Goal: Communication & Community: Answer question/provide support

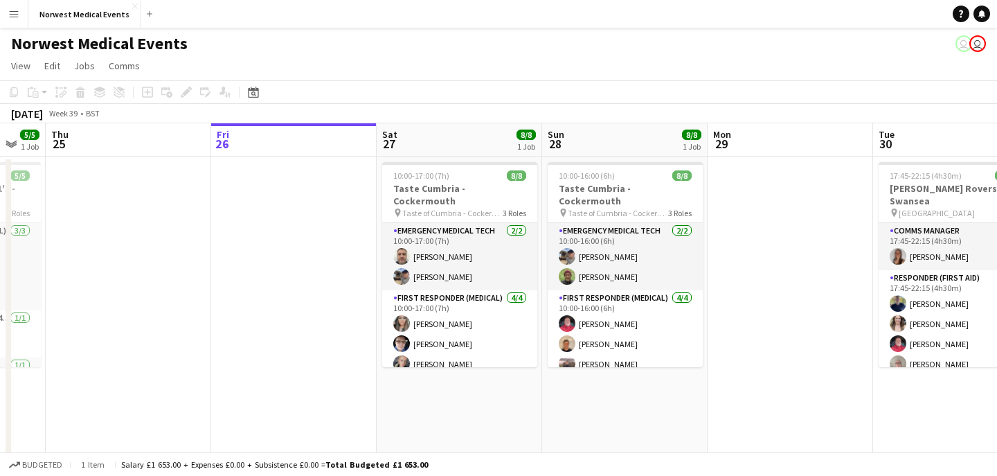
scroll to position [0, 373]
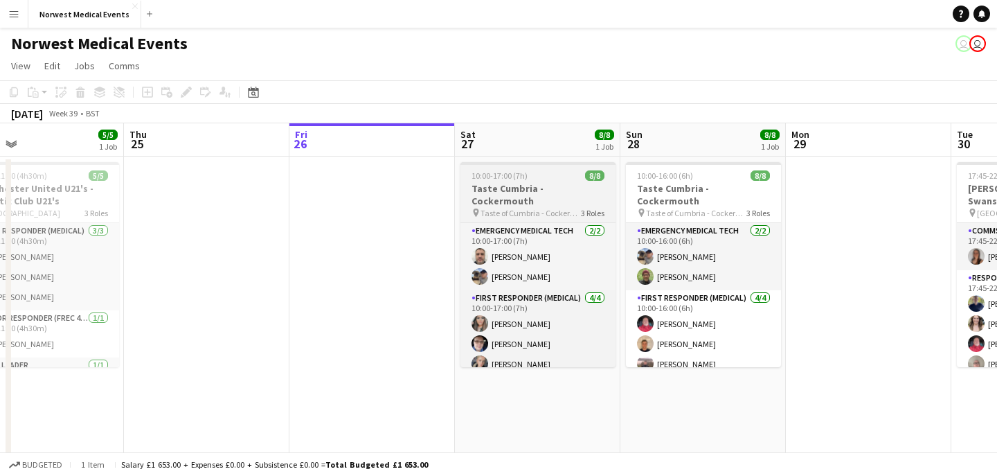
click at [529, 193] on h3 "Taste Cumbria - Cockermouth" at bounding box center [538, 194] width 155 height 25
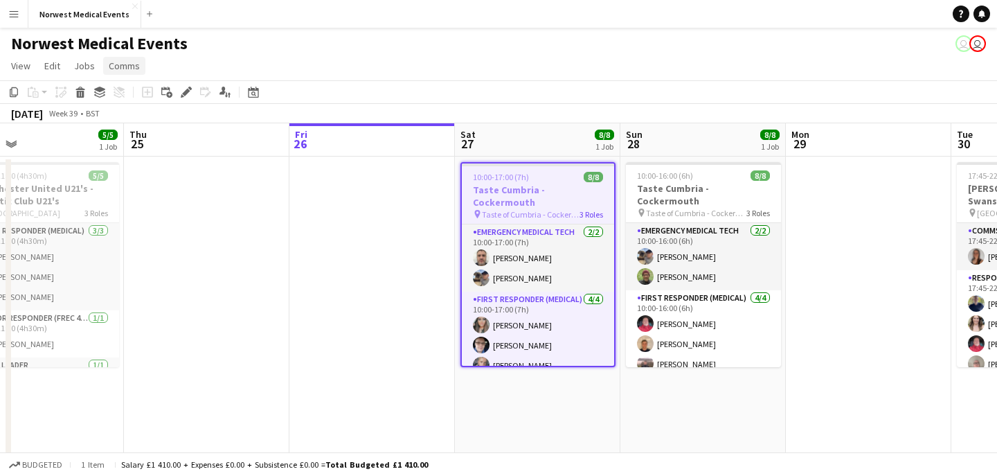
click at [124, 68] on span "Comms" at bounding box center [124, 66] width 31 height 12
click at [155, 96] on span "Notify confirmed crew" at bounding box center [160, 95] width 93 height 12
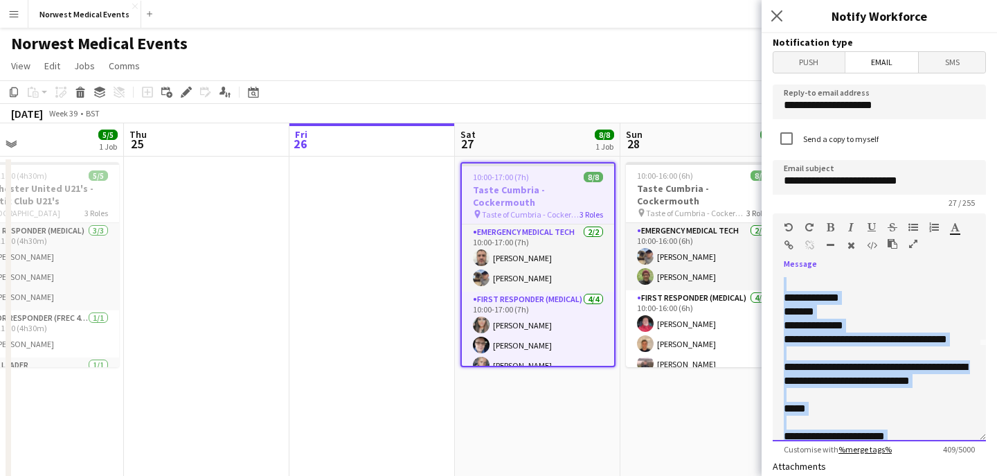
scroll to position [177, 0]
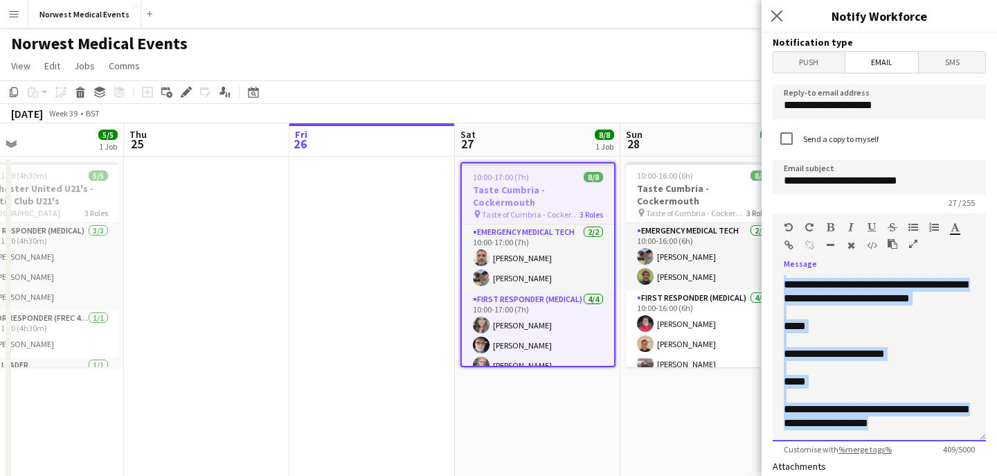
drag, startPoint x: 785, startPoint y: 337, endPoint x: 905, endPoint y: 433, distance: 154.3
click at [905, 433] on div "**********" at bounding box center [879, 358] width 213 height 166
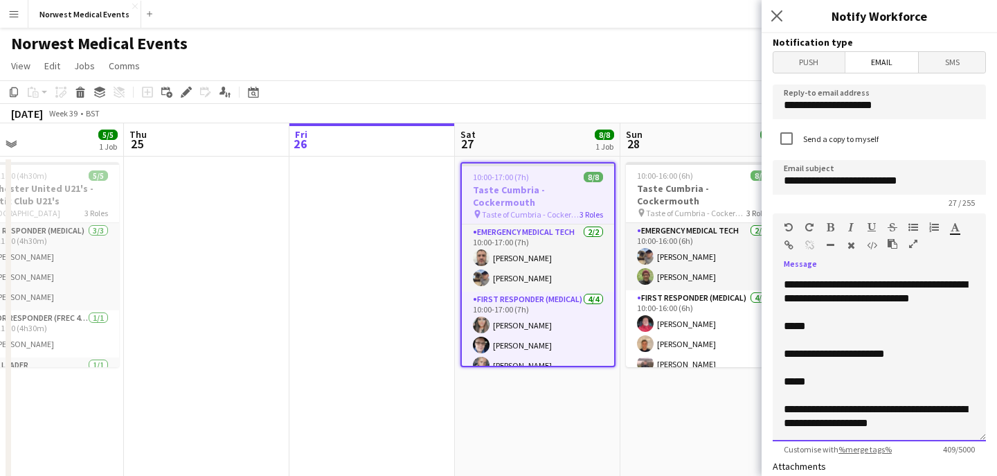
scroll to position [0, 0]
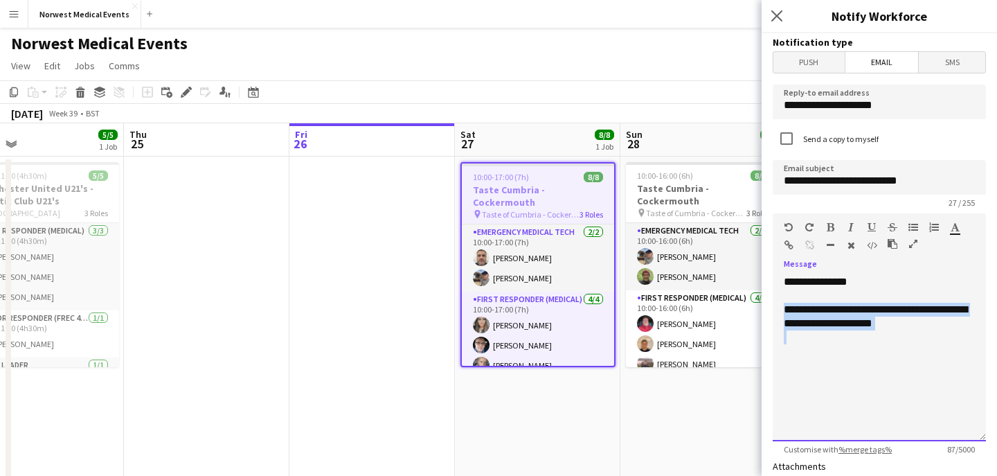
drag, startPoint x: 943, startPoint y: 333, endPoint x: 779, endPoint y: 304, distance: 166.7
click at [780, 305] on div "**********" at bounding box center [879, 358] width 213 height 166
click at [948, 308] on div "**********" at bounding box center [879, 317] width 191 height 28
click at [858, 322] on div "**********" at bounding box center [879, 317] width 191 height 28
click at [857, 326] on div "**********" at bounding box center [879, 324] width 191 height 42
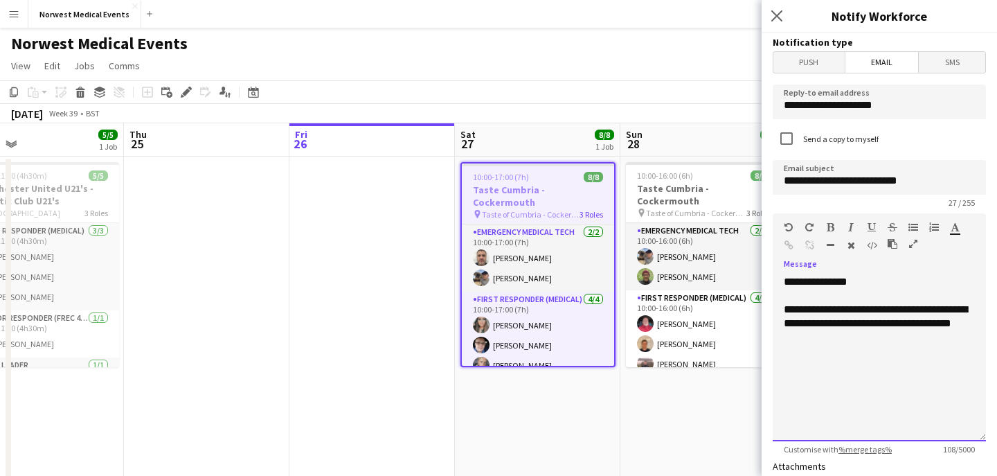
click at [826, 361] on div at bounding box center [879, 365] width 191 height 14
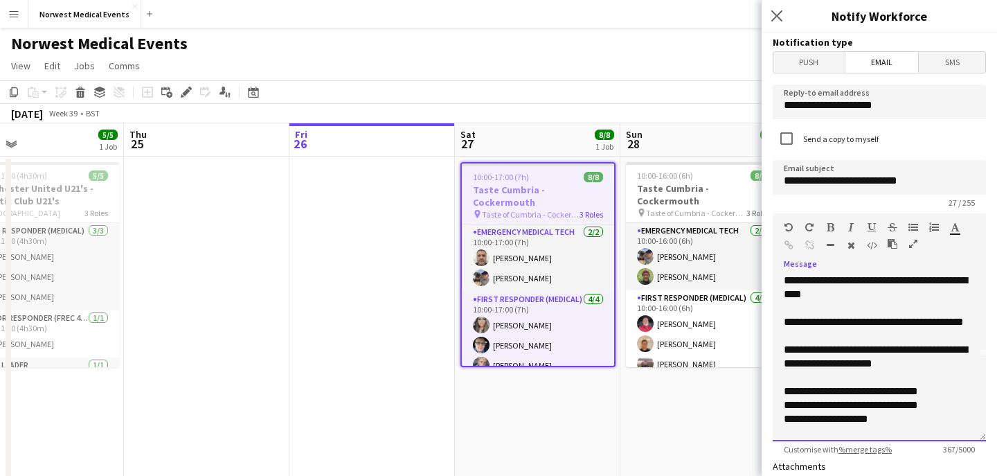
scroll to position [98, 0]
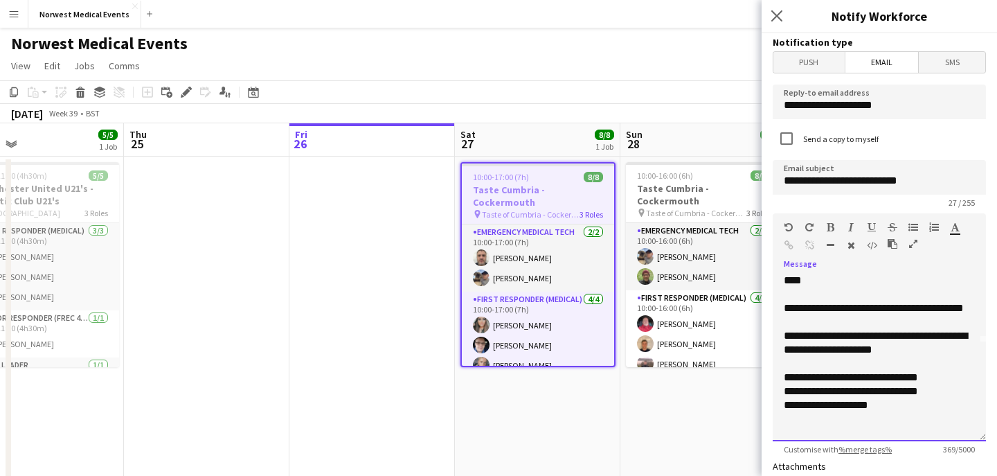
click at [785, 376] on div "**********" at bounding box center [879, 378] width 191 height 14
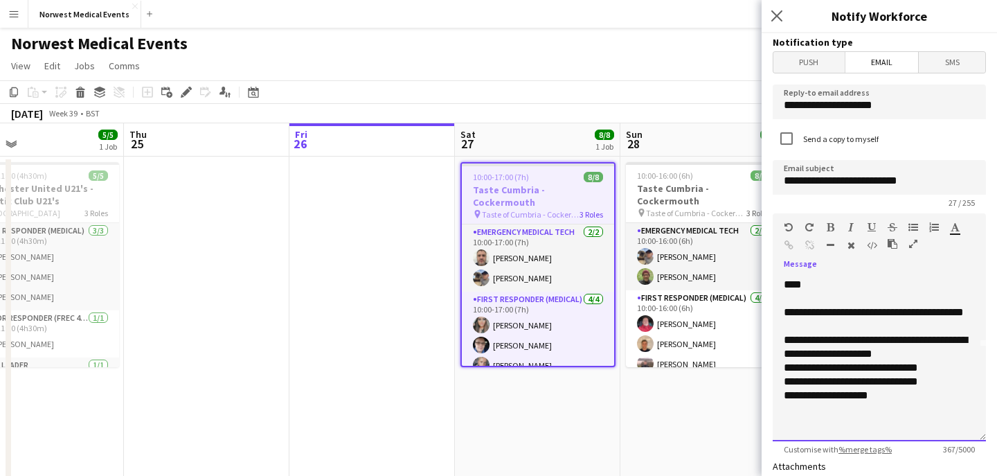
click at [944, 384] on div "**********" at bounding box center [879, 382] width 191 height 14
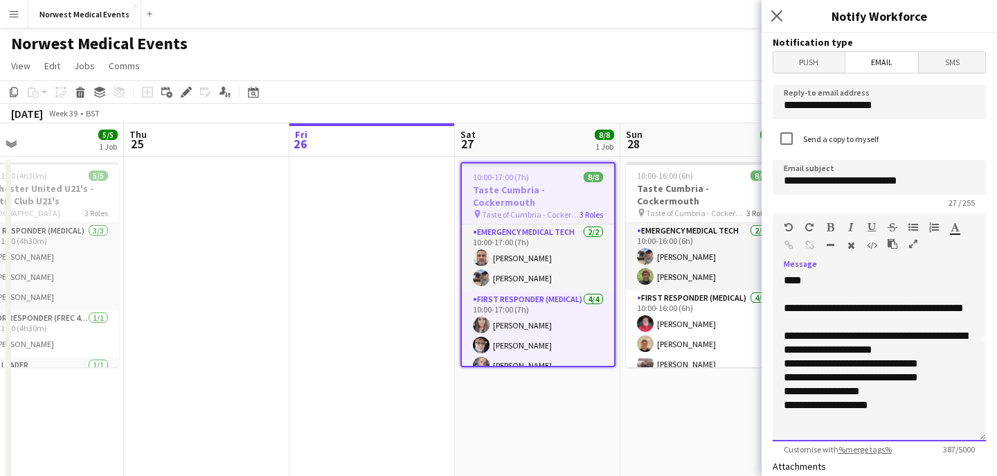
click at [903, 407] on div "**********" at bounding box center [879, 405] width 191 height 14
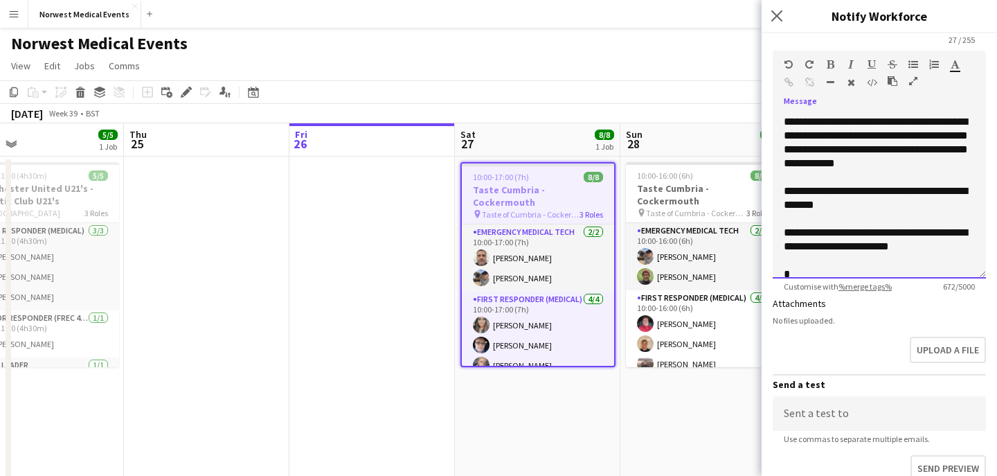
scroll to position [251, 0]
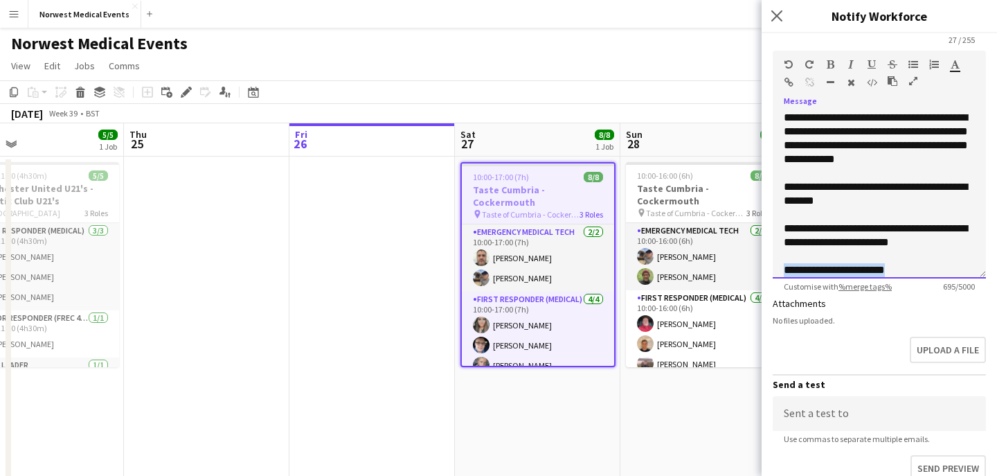
drag, startPoint x: 905, startPoint y: 271, endPoint x: 781, endPoint y: 269, distance: 124.0
click at [781, 269] on div "**********" at bounding box center [879, 195] width 213 height 166
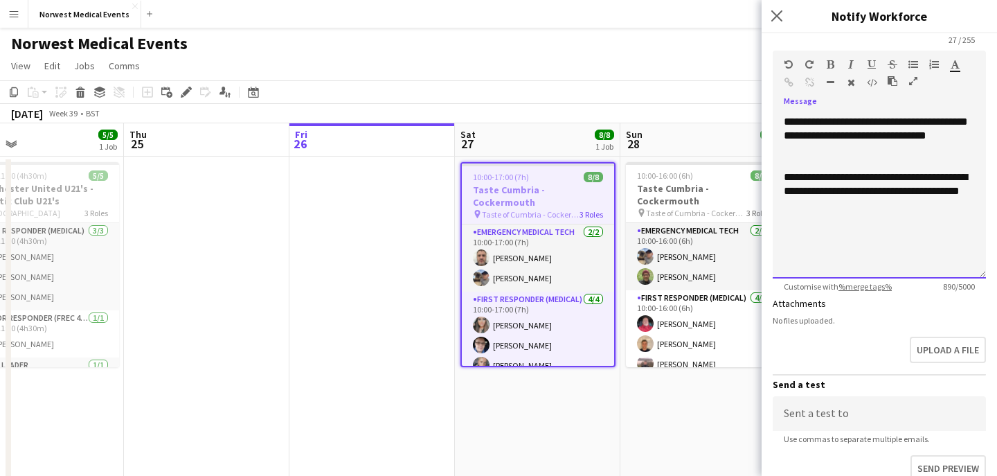
scroll to position [175, 0]
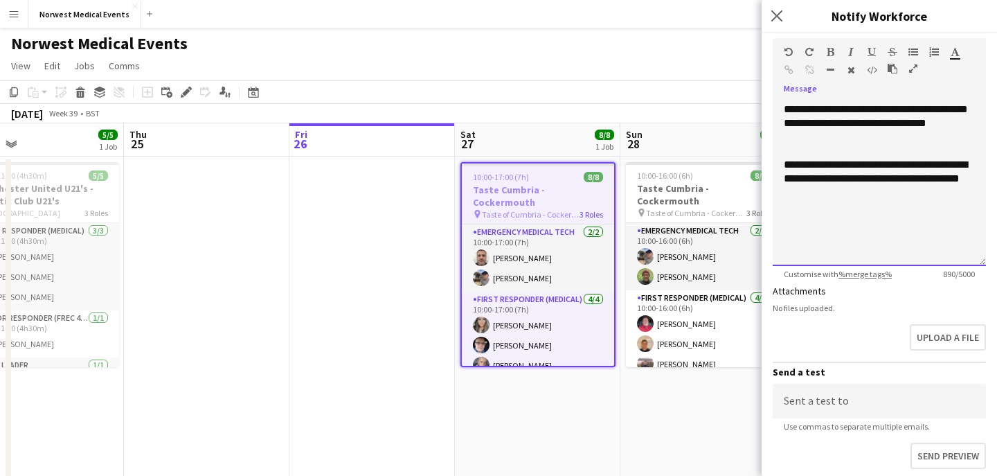
click at [842, 194] on div "**********" at bounding box center [879, 179] width 191 height 42
drag, startPoint x: 850, startPoint y: 197, endPoint x: 806, endPoint y: 172, distance: 50.6
click at [806, 172] on div "**********" at bounding box center [879, 179] width 191 height 42
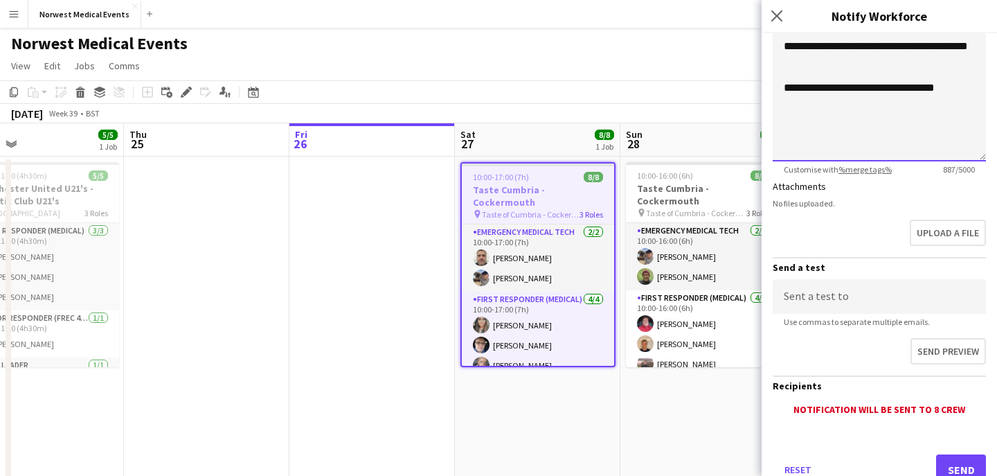
scroll to position [285, 0]
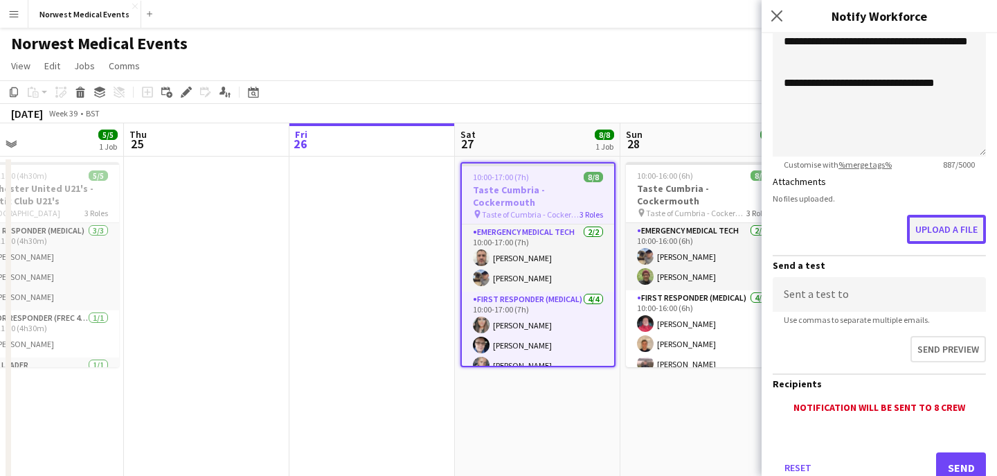
click at [931, 225] on button "Upload a file" at bounding box center [946, 229] width 79 height 29
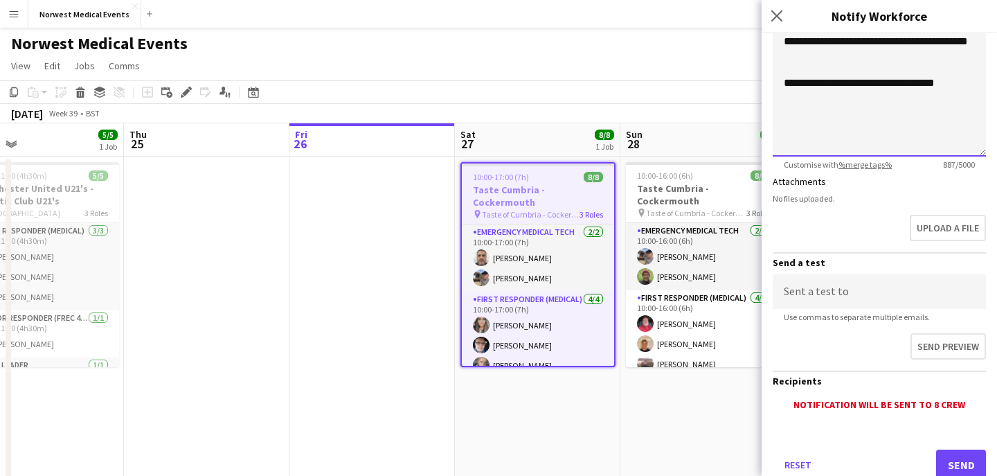
click at [966, 82] on div "**********" at bounding box center [879, 83] width 191 height 14
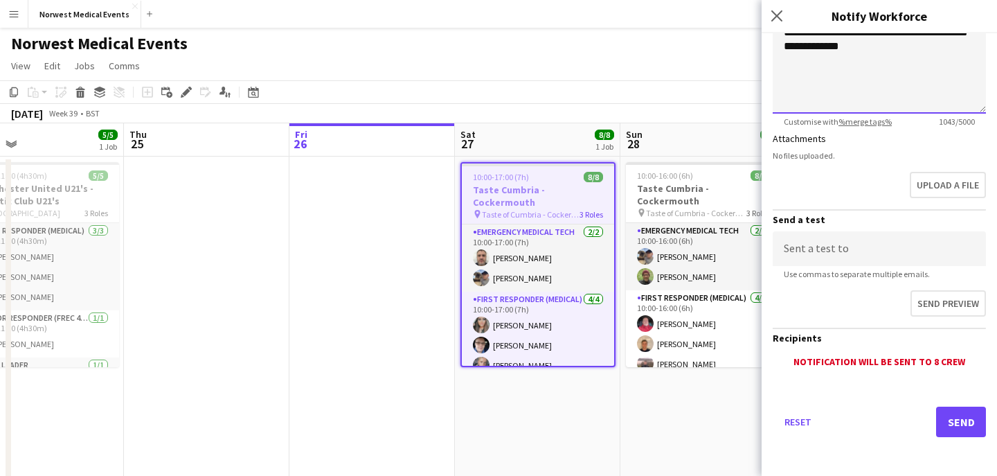
scroll to position [31, 0]
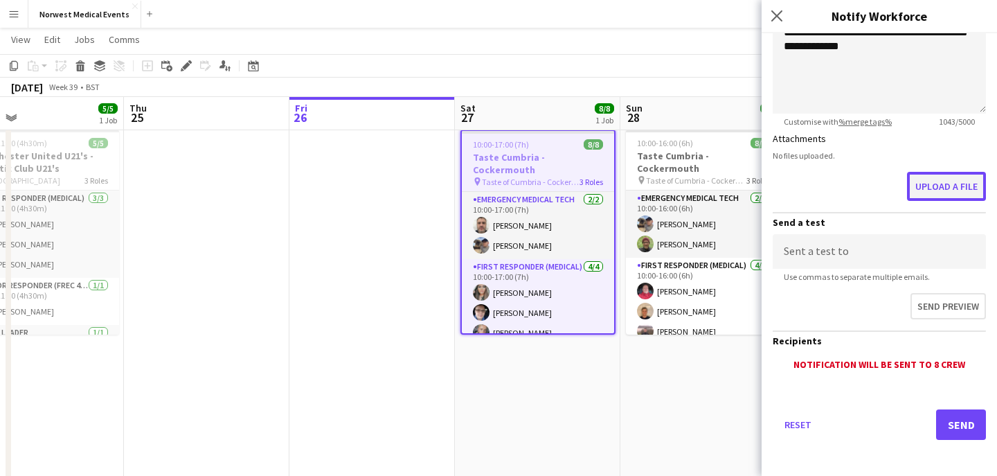
click at [941, 187] on button "Upload a file" at bounding box center [946, 186] width 79 height 29
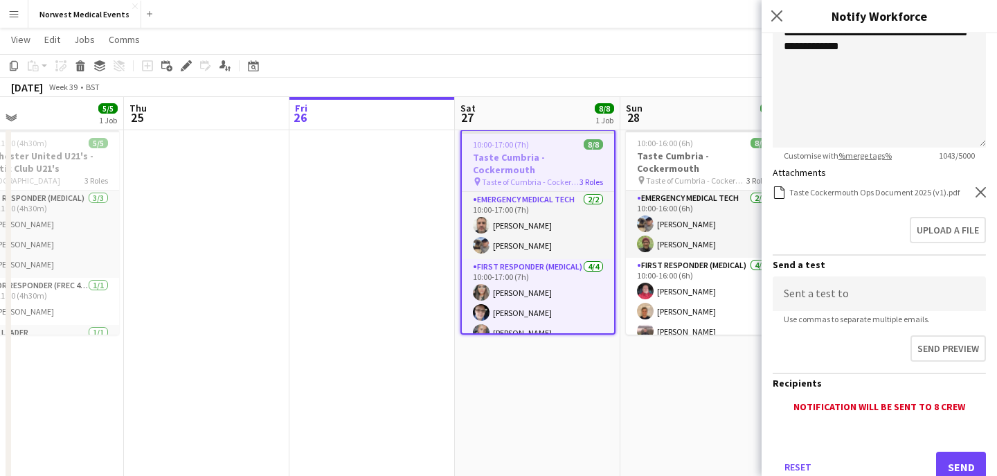
scroll to position [339, 0]
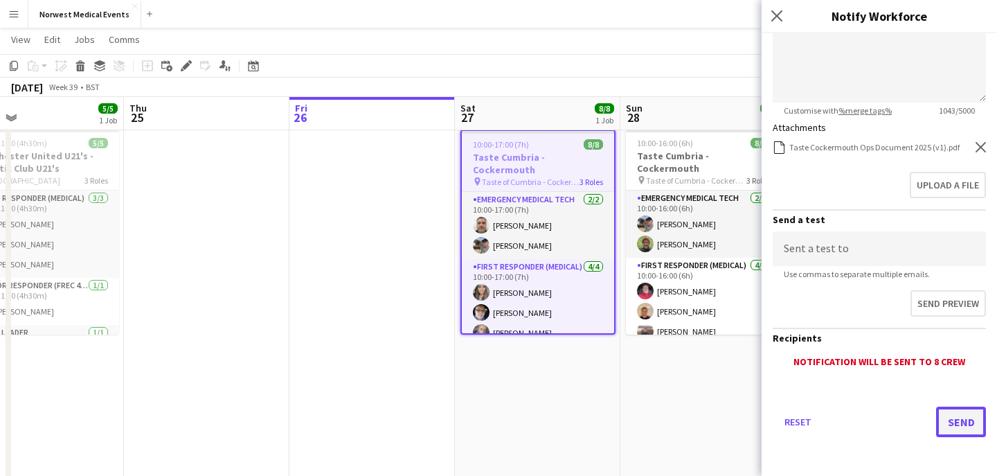
click at [965, 419] on button "Send" at bounding box center [961, 422] width 50 height 30
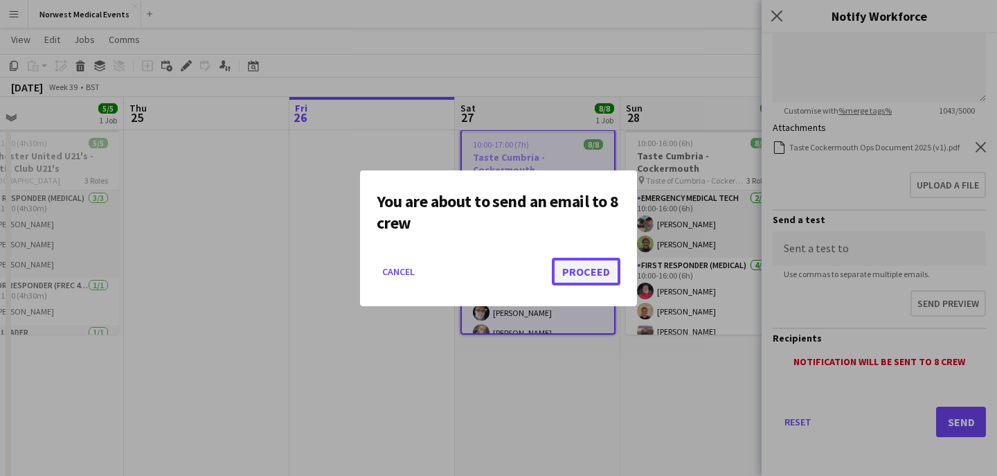
click at [571, 275] on button "Proceed" at bounding box center [586, 272] width 69 height 28
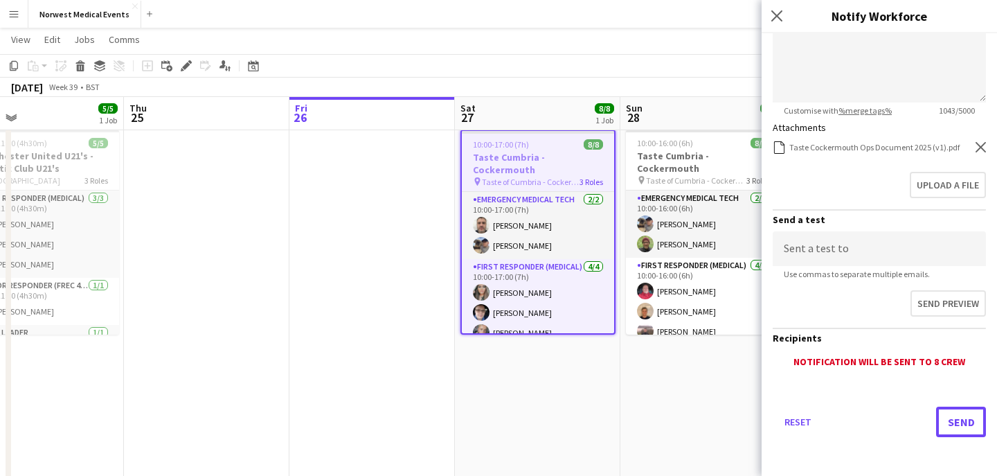
scroll to position [31, 0]
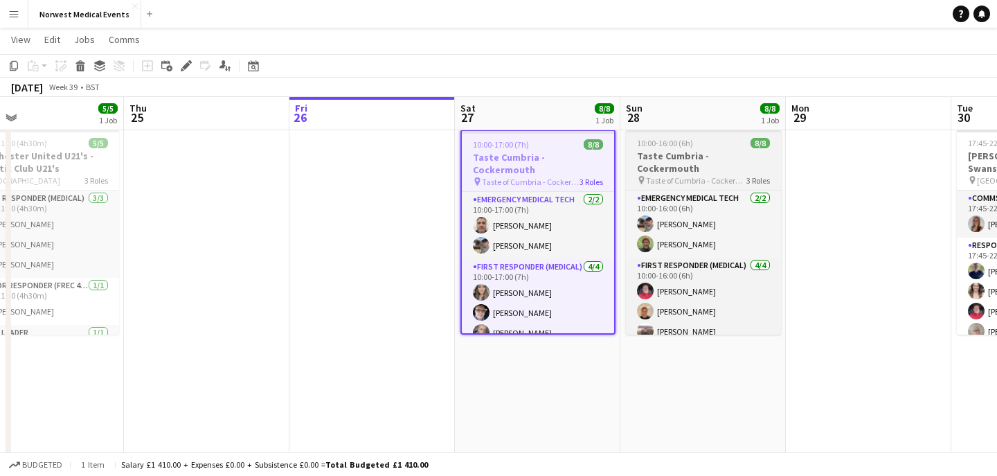
click at [664, 143] on span "10:00-16:00 (6h)" at bounding box center [665, 143] width 56 height 10
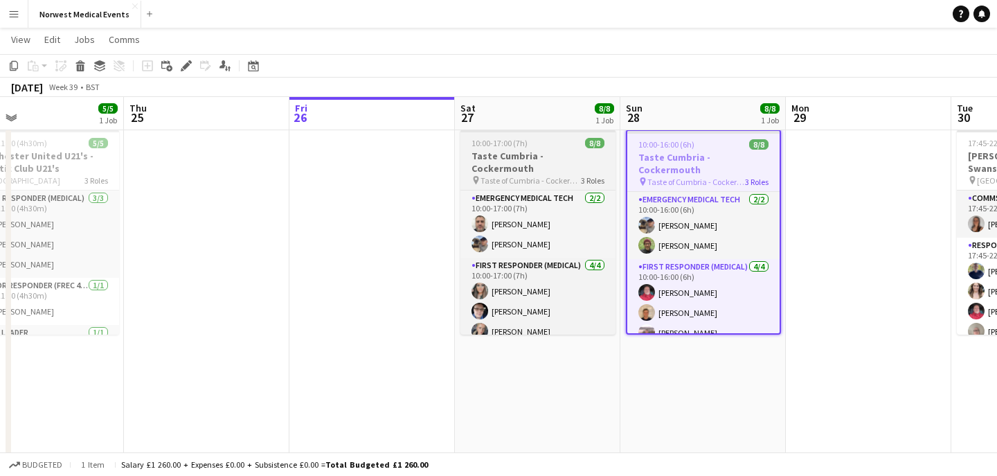
click at [550, 148] on app-job-card "10:00-17:00 (7h) 8/8 Taste Cumbria - Cockermouth pin Taste of Cumbria - Cockerm…" at bounding box center [538, 232] width 155 height 205
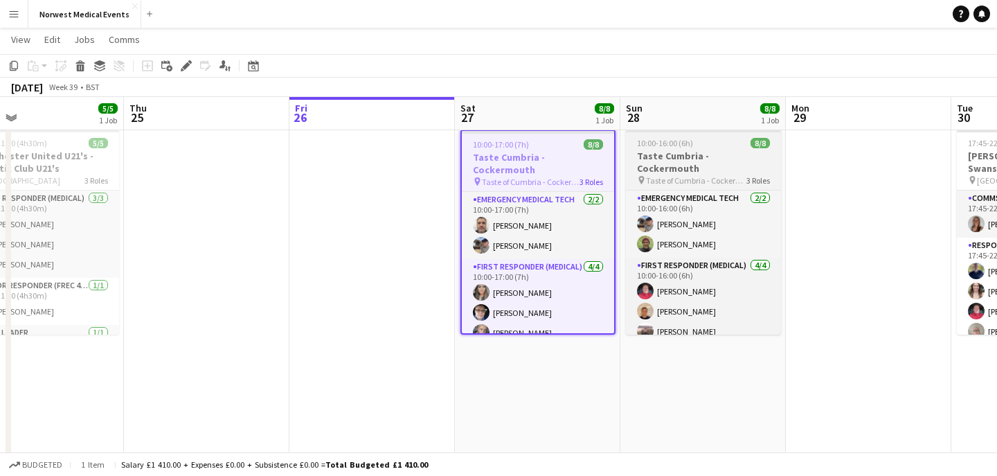
click at [689, 152] on h3 "Taste Cumbria - Cockermouth" at bounding box center [703, 162] width 155 height 25
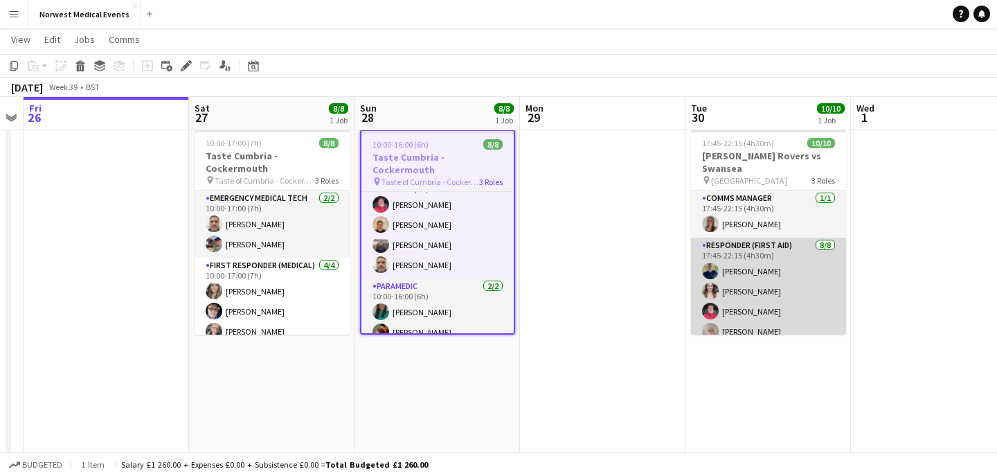
scroll to position [125, 0]
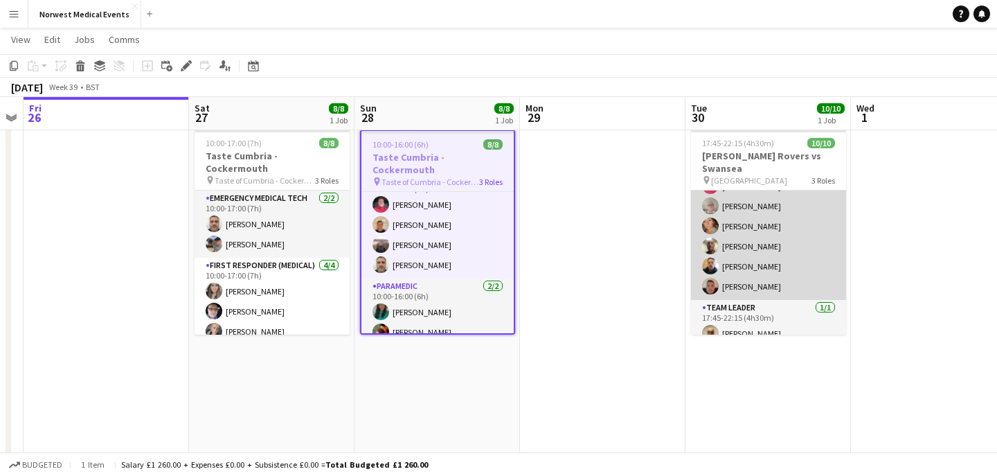
click at [770, 241] on app-card-role "Responder (First Aid) [DATE] 17:45-22:15 (4h30m) [PERSON_NAME] [PERSON_NAME] [P…" at bounding box center [768, 206] width 155 height 188
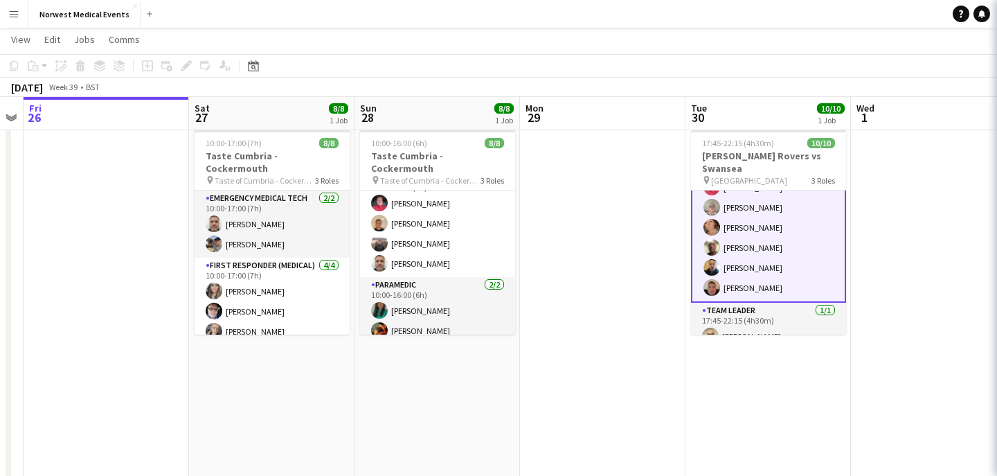
scroll to position [127, 0]
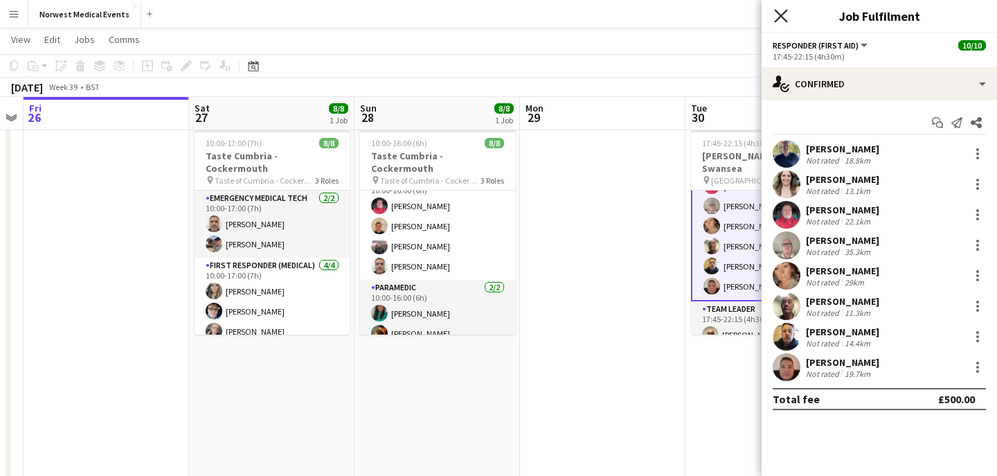
click at [782, 17] on icon at bounding box center [780, 15] width 13 height 13
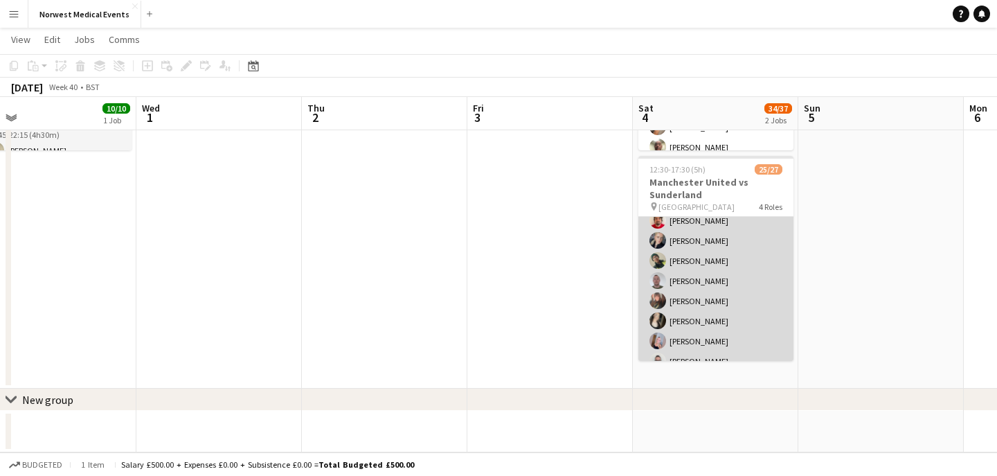
scroll to position [191, 0]
click at [718, 275] on app-card-role "First Responder (Medical) 17/19 12:30-17:30 (5h) [PERSON_NAME] [PERSON_NAME] [P…" at bounding box center [716, 230] width 155 height 409
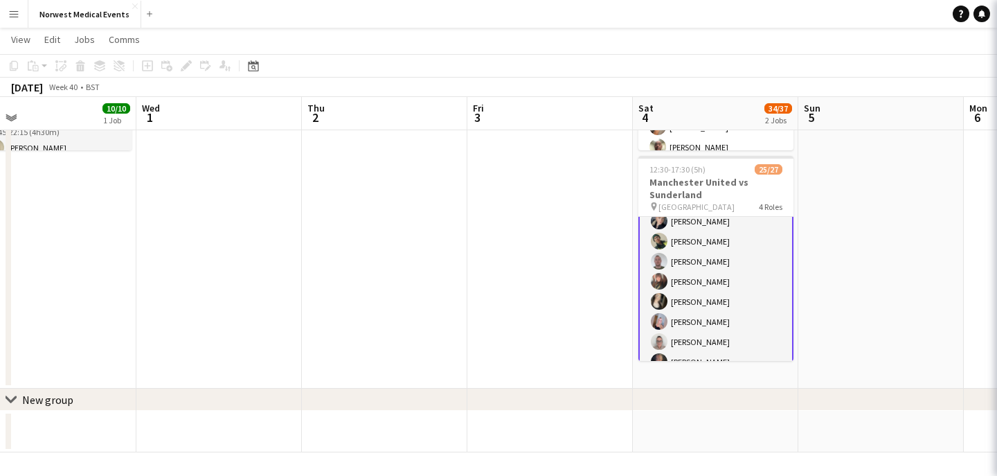
scroll to position [193, 0]
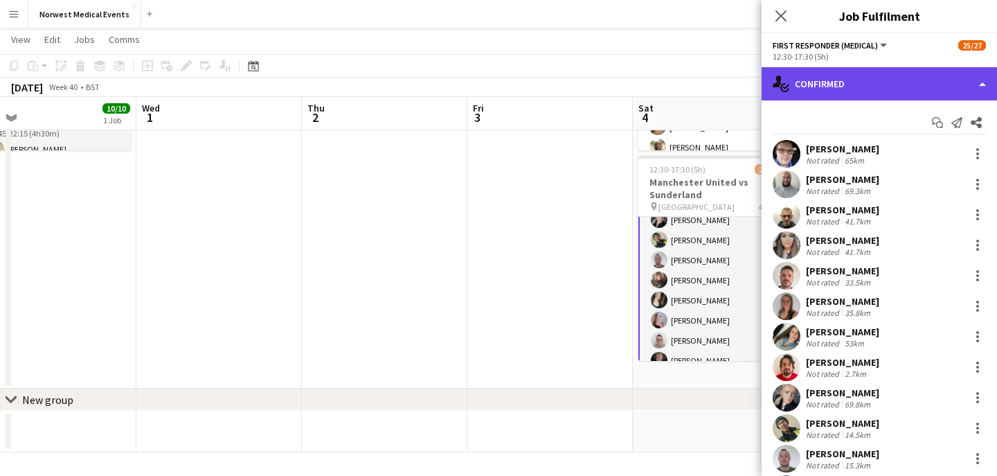
click at [879, 78] on div "single-neutral-actions-check-2 Confirmed" at bounding box center [880, 83] width 236 height 33
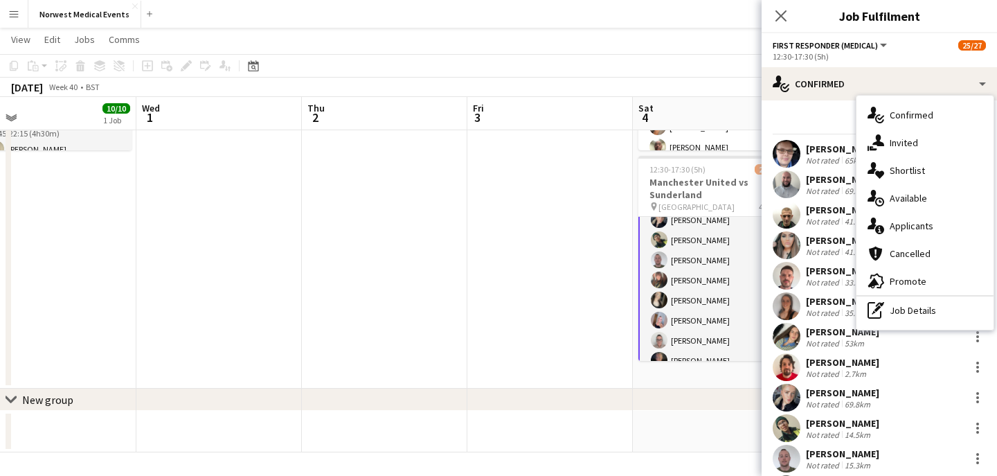
click at [916, 221] on span "Applicants" at bounding box center [912, 226] width 44 height 12
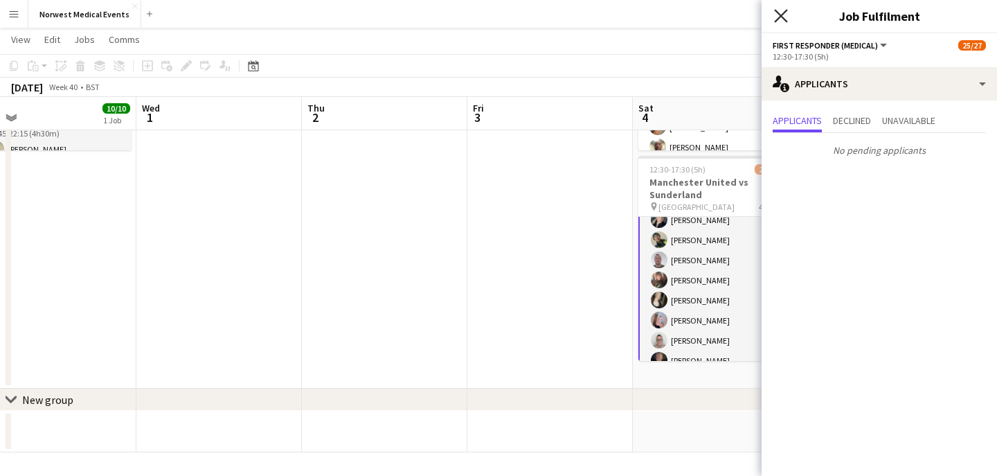
click at [783, 17] on icon at bounding box center [780, 15] width 13 height 13
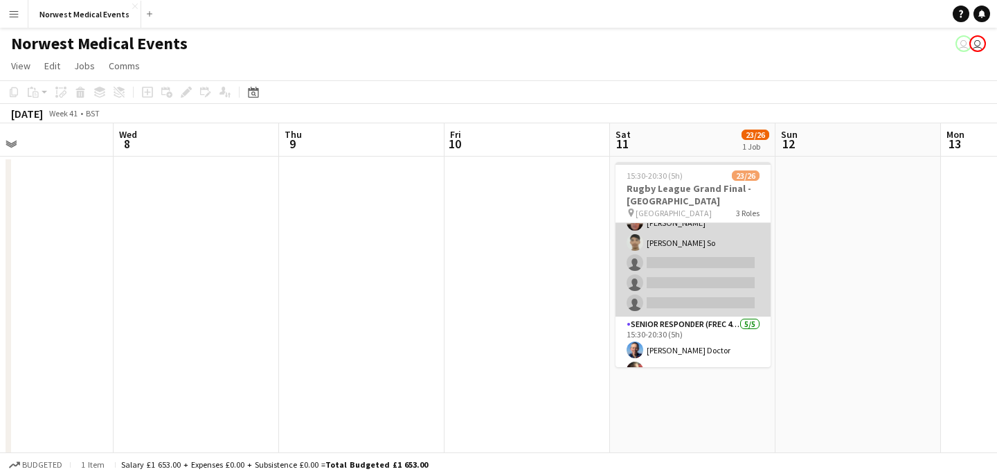
scroll to position [339, 0]
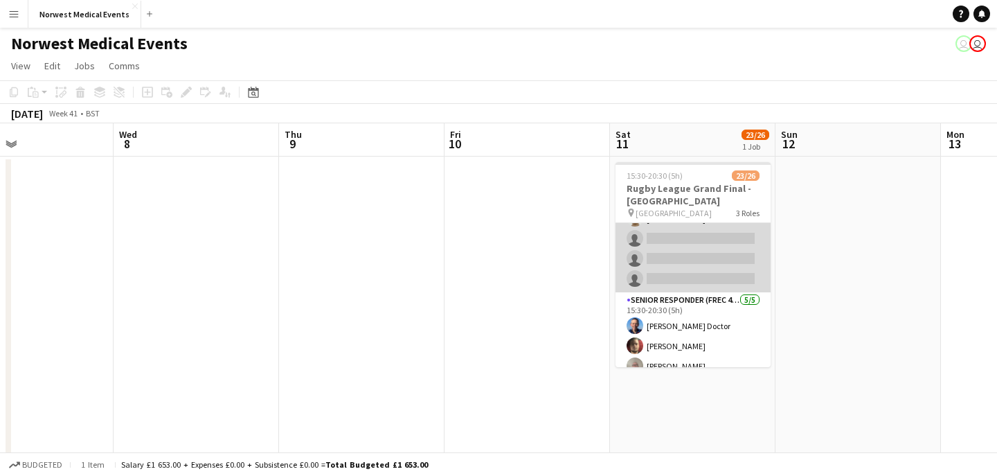
click at [704, 267] on app-card-role "First Responder (Medical) 16/19 15:30-20:30 (5h) [PERSON_NAME] [PERSON_NAME] [P…" at bounding box center [693, 88] width 155 height 409
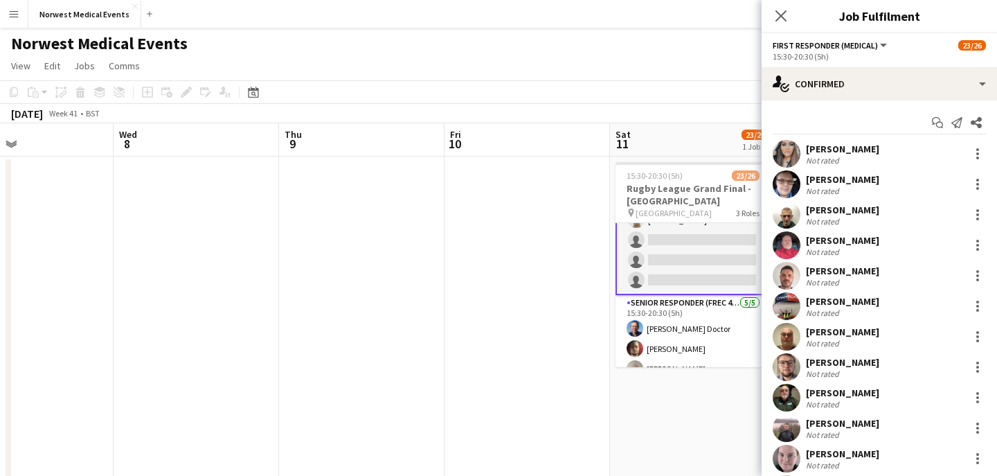
scroll to position [341, 0]
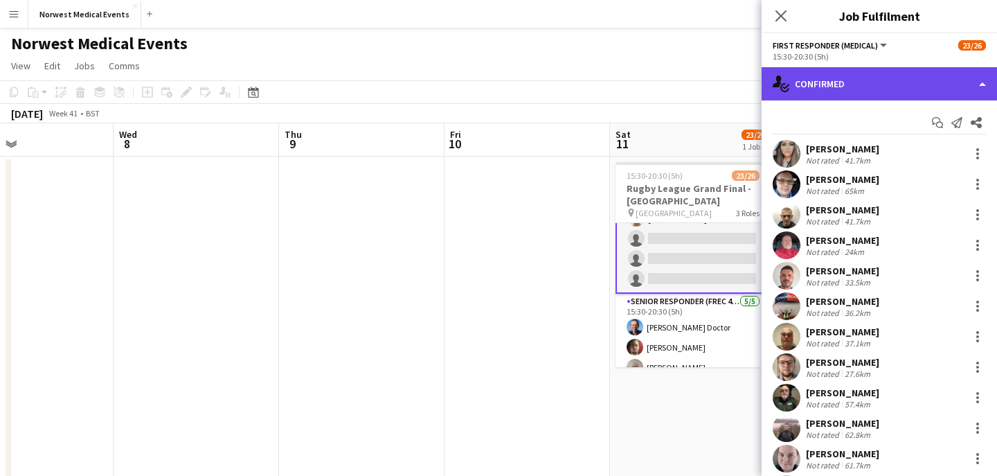
click at [865, 89] on div "single-neutral-actions-check-2 Confirmed" at bounding box center [880, 83] width 236 height 33
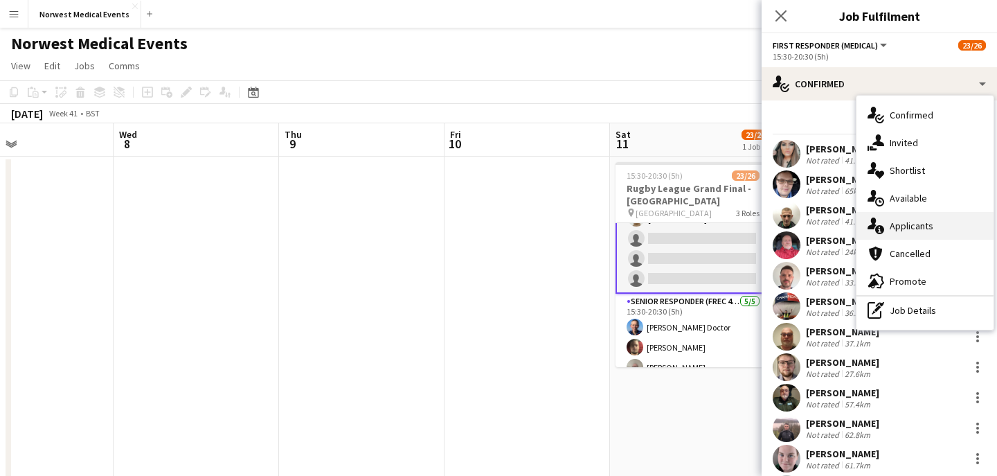
click at [916, 226] on span "Applicants" at bounding box center [912, 226] width 44 height 12
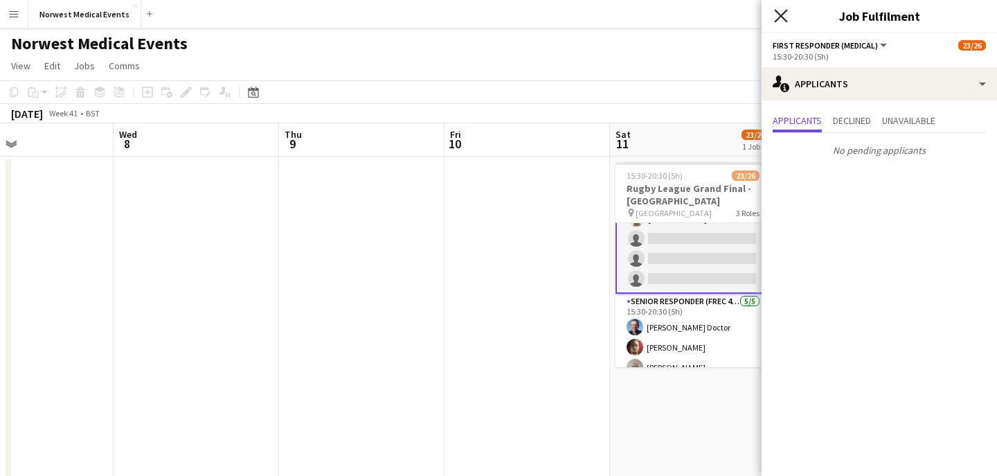
click at [785, 21] on icon "Close pop-in" at bounding box center [780, 15] width 13 height 13
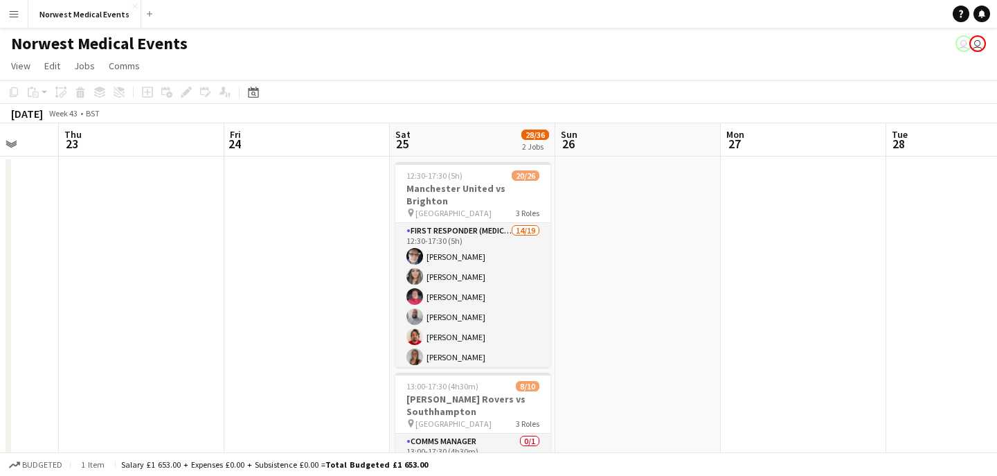
scroll to position [0, 614]
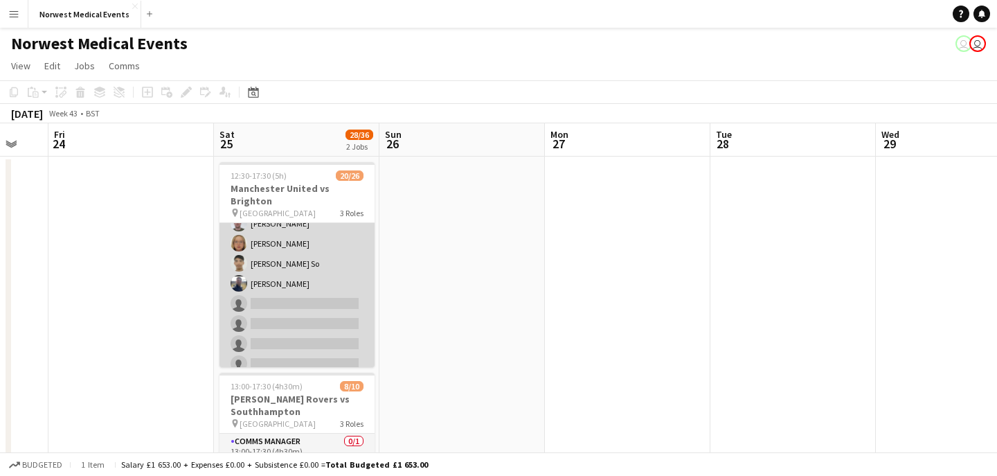
click at [319, 272] on app-card-role "First Responder (Medical) 14/19 12:30-17:30 (5h) [PERSON_NAME] [PERSON_NAME] [P…" at bounding box center [297, 193] width 155 height 409
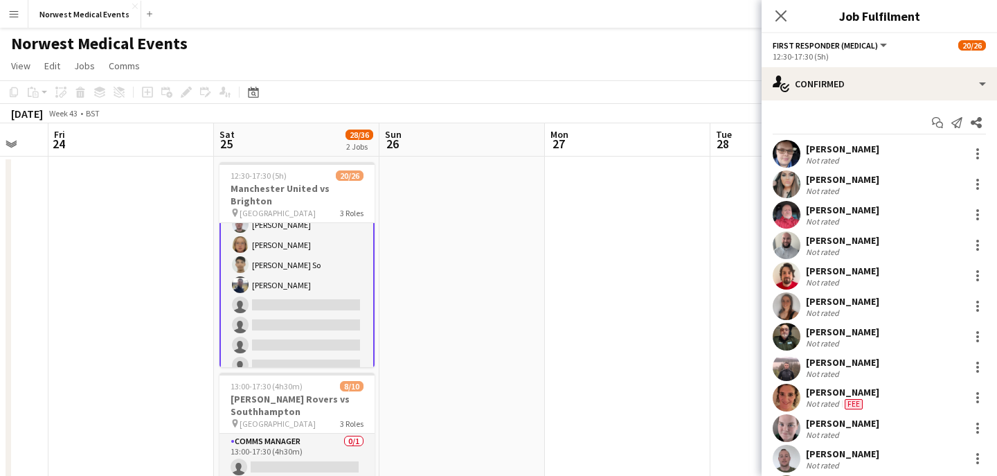
scroll to position [236, 0]
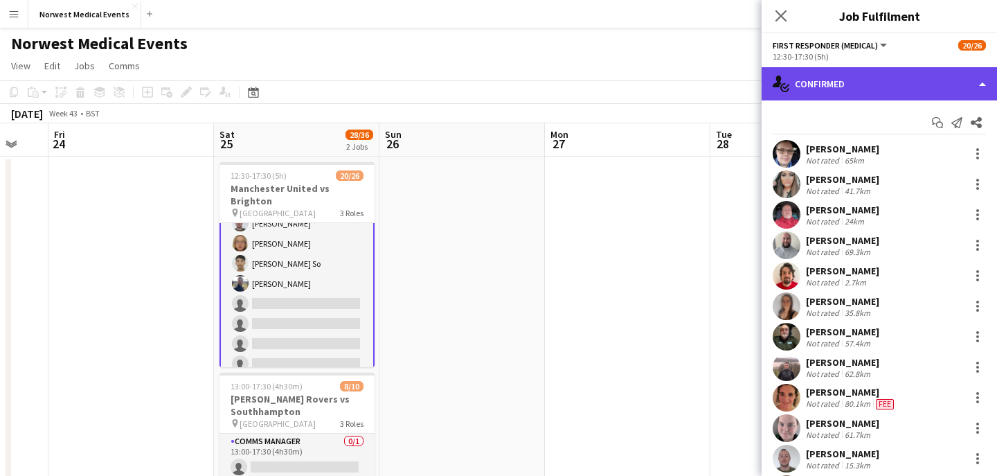
click at [891, 91] on div "single-neutral-actions-check-2 Confirmed" at bounding box center [880, 83] width 236 height 33
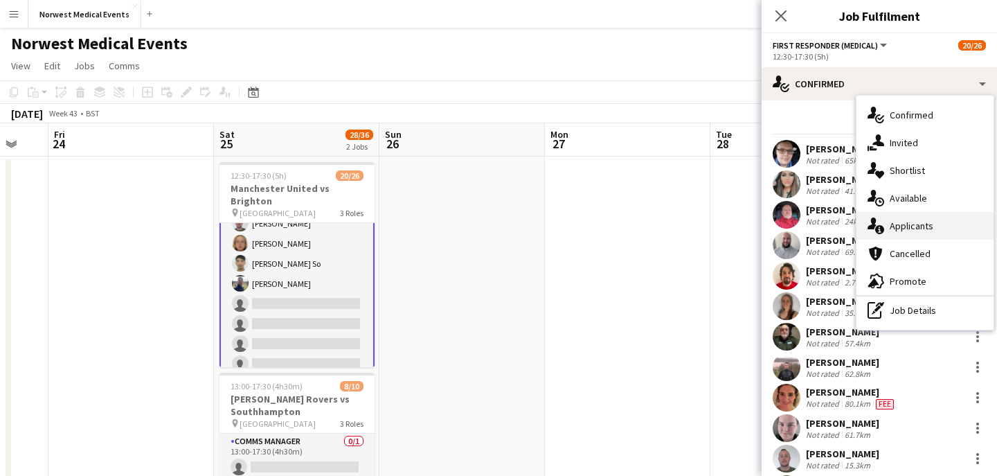
click at [931, 222] on span "Applicants" at bounding box center [912, 226] width 44 height 12
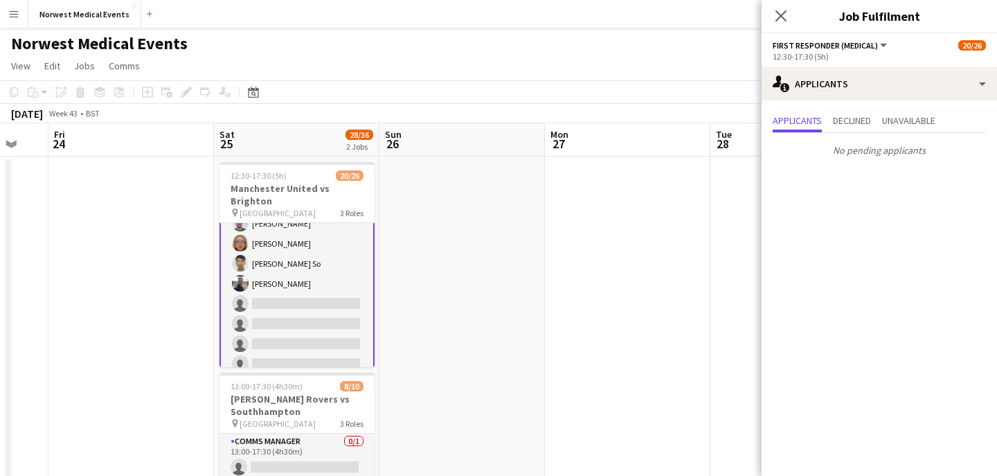
click at [784, 12] on icon at bounding box center [781, 15] width 11 height 11
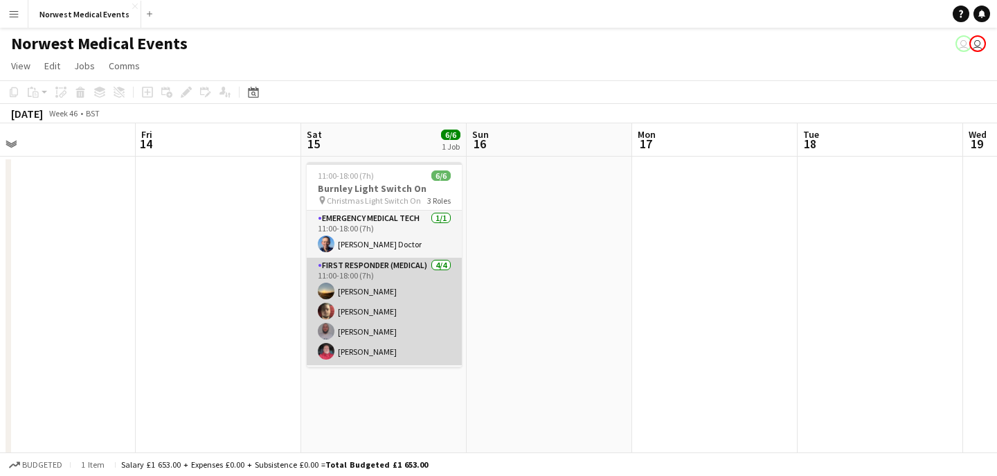
scroll to position [45, 0]
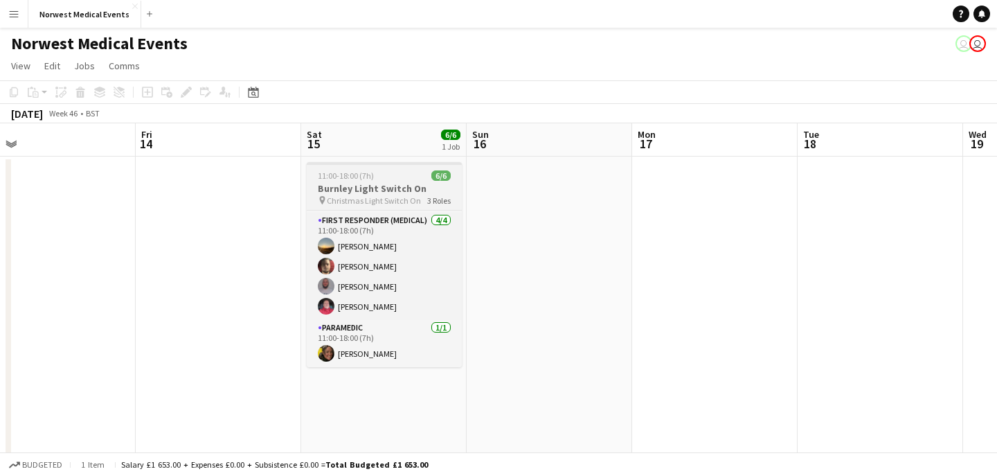
click at [377, 179] on div "11:00-18:00 (7h) 6/6" at bounding box center [384, 175] width 155 height 10
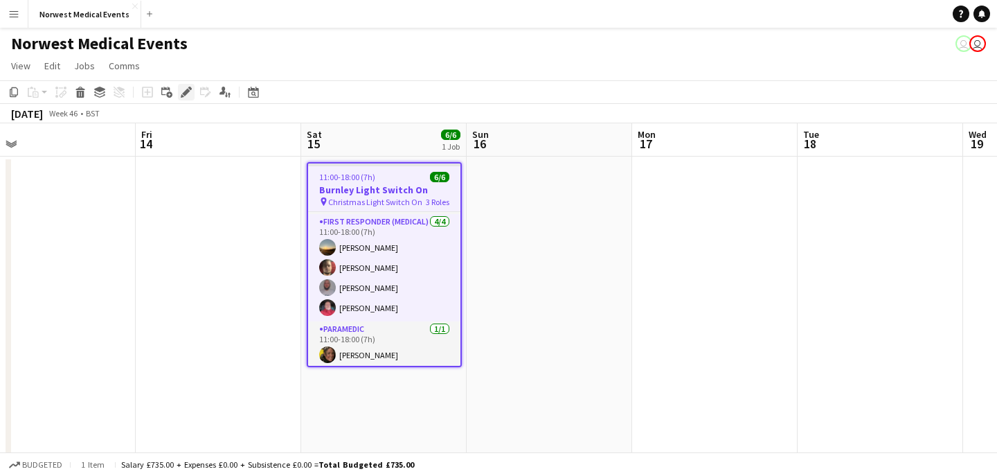
click at [185, 91] on icon at bounding box center [186, 93] width 8 height 8
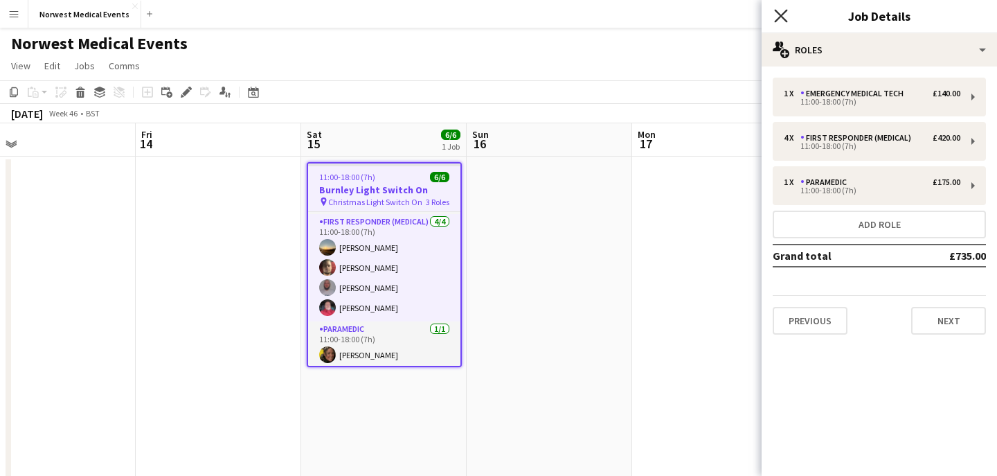
click at [774, 12] on icon "Close pop-in" at bounding box center [780, 15] width 13 height 13
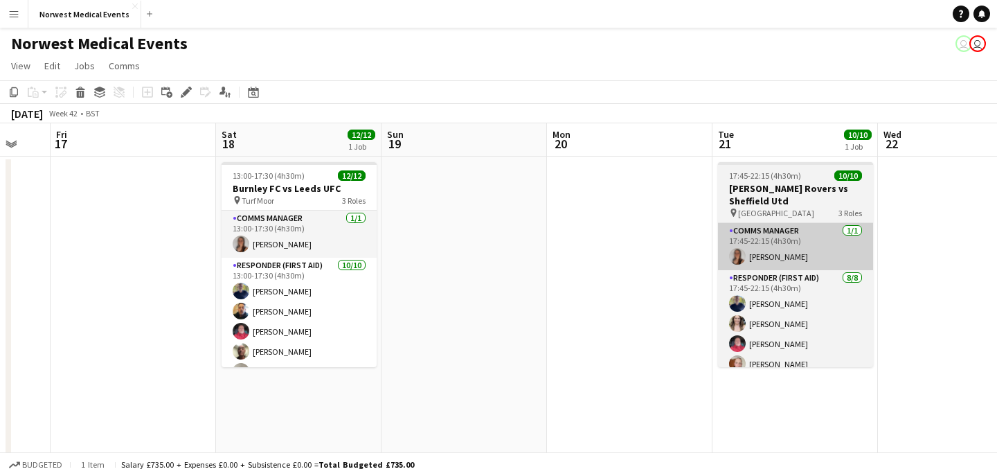
scroll to position [0, 305]
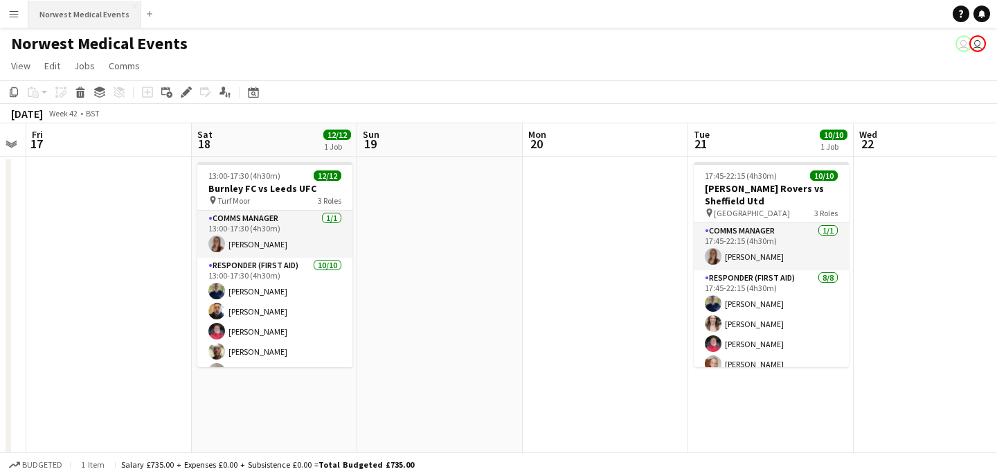
click at [81, 25] on button "Norwest Medical Events Close" at bounding box center [84, 14] width 113 height 27
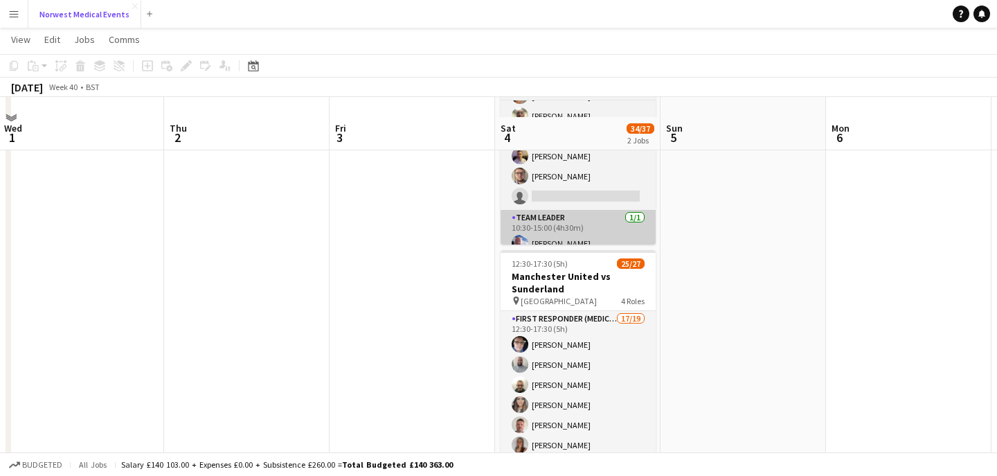
scroll to position [179, 0]
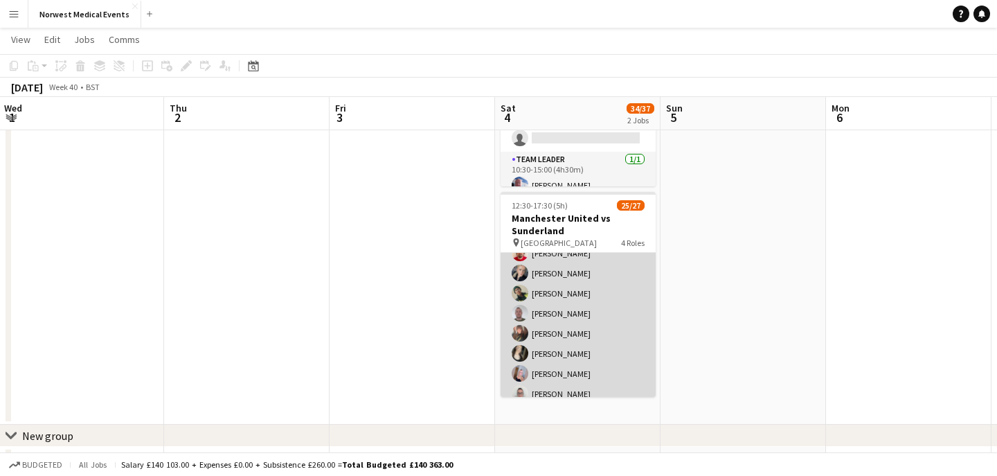
click at [604, 301] on app-card-role "First Responder (Medical) 17/19 12:30-17:30 (5h) [PERSON_NAME] [PERSON_NAME] [P…" at bounding box center [578, 283] width 155 height 409
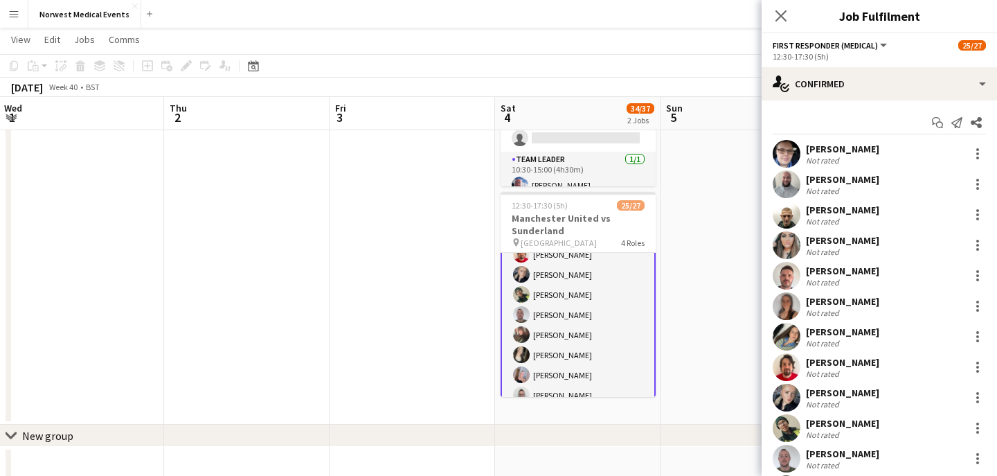
scroll to position [175, 0]
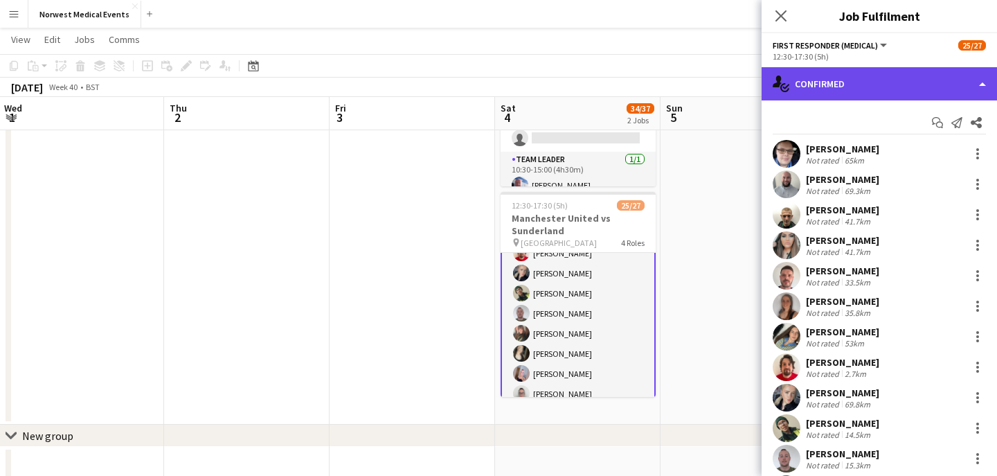
click at [883, 91] on div "single-neutral-actions-check-2 Confirmed" at bounding box center [880, 83] width 236 height 33
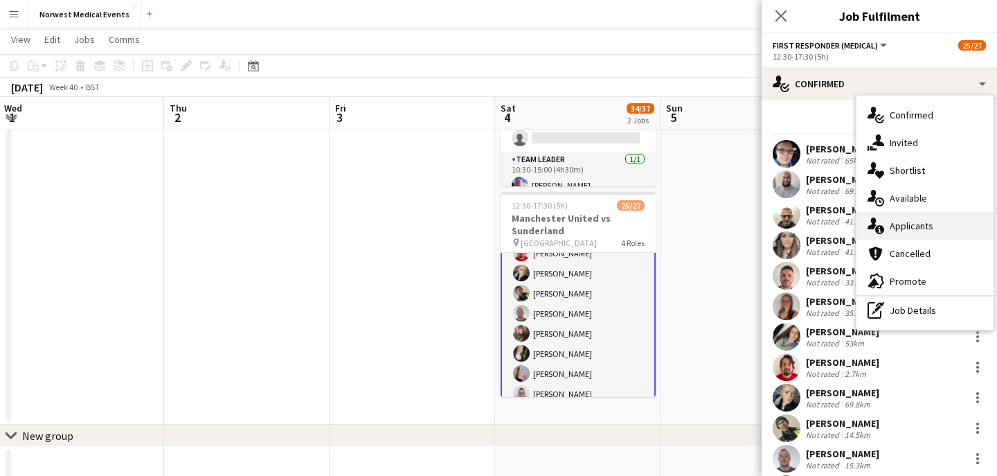
click at [912, 219] on div "single-neutral-actions-information Applicants" at bounding box center [925, 226] width 137 height 28
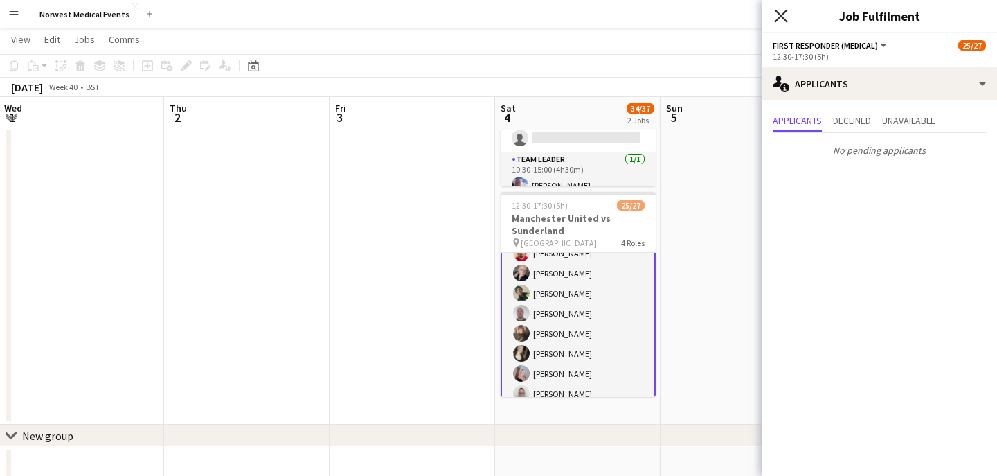
click at [784, 19] on icon at bounding box center [780, 15] width 13 height 13
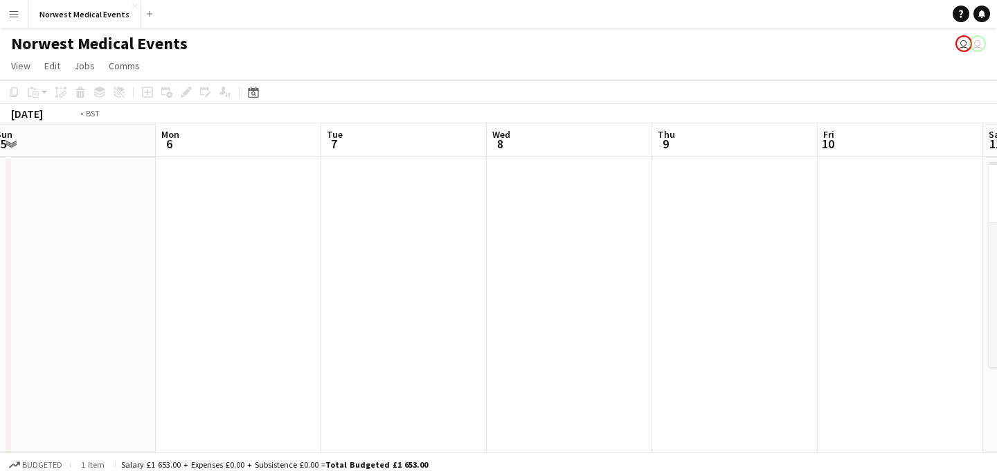
scroll to position [0, 486]
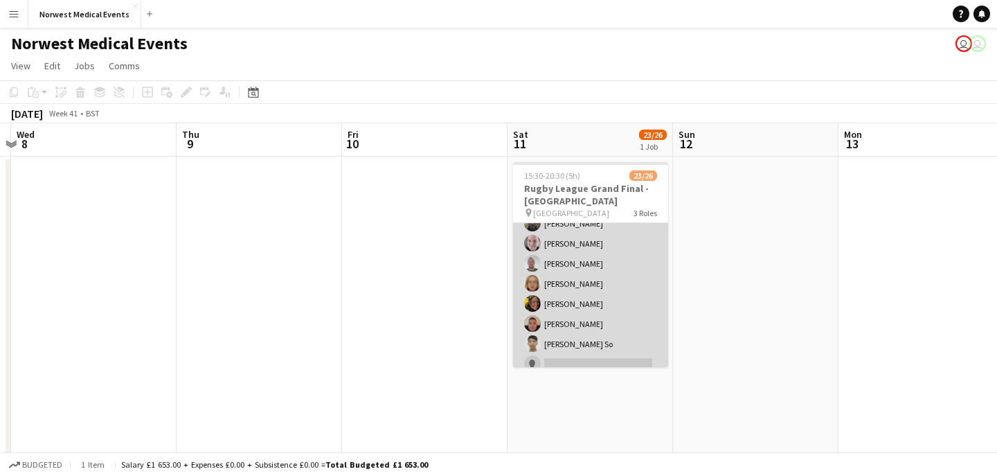
click at [587, 257] on app-card-role "First Responder (Medical) 16/19 15:30-20:30 (5h) [PERSON_NAME] [PERSON_NAME] [P…" at bounding box center [590, 213] width 155 height 409
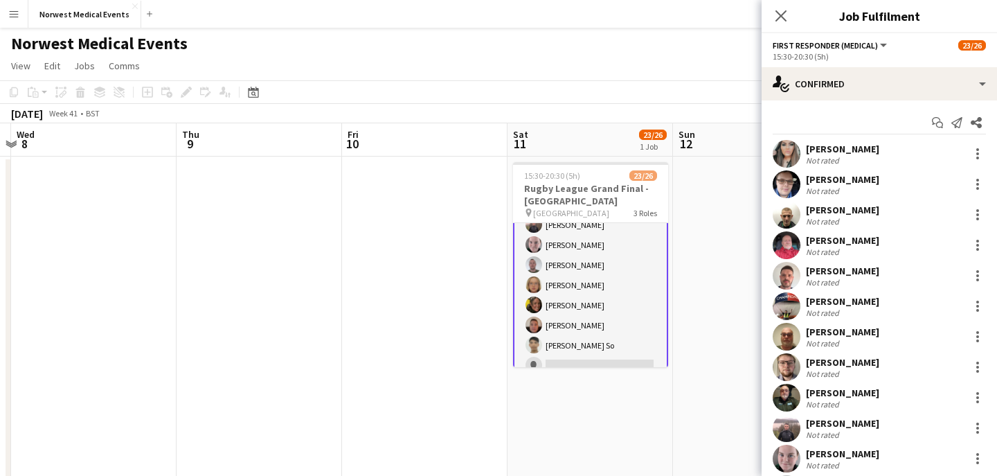
scroll to position [215, 0]
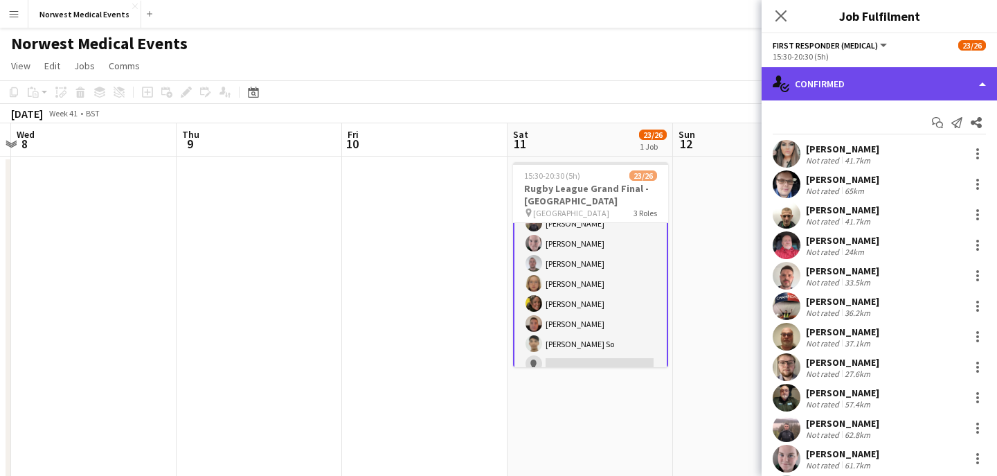
click at [869, 82] on div "single-neutral-actions-check-2 Confirmed" at bounding box center [880, 83] width 236 height 33
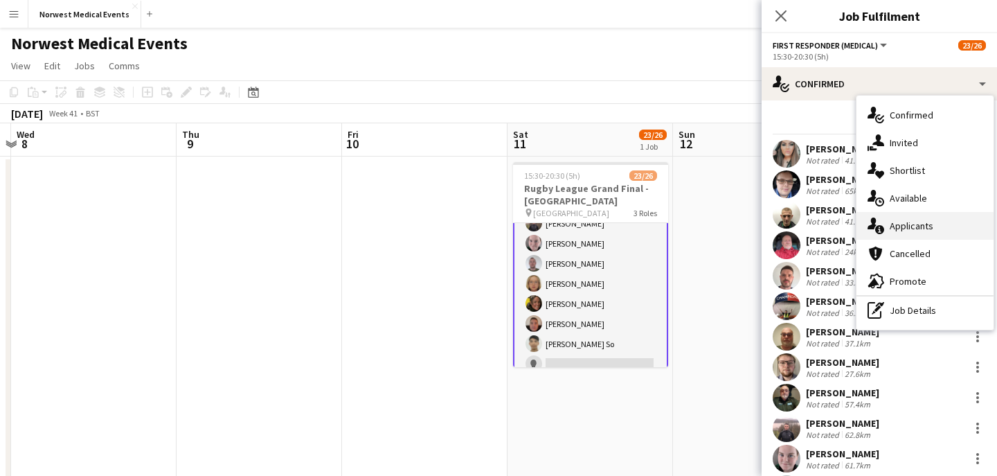
click at [933, 224] on div "single-neutral-actions-information Applicants" at bounding box center [925, 226] width 137 height 28
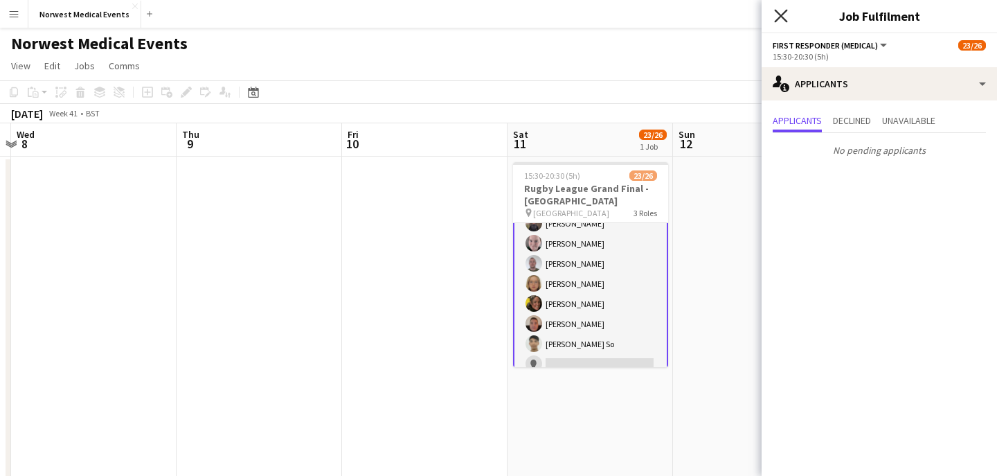
click at [780, 17] on icon at bounding box center [780, 15] width 13 height 13
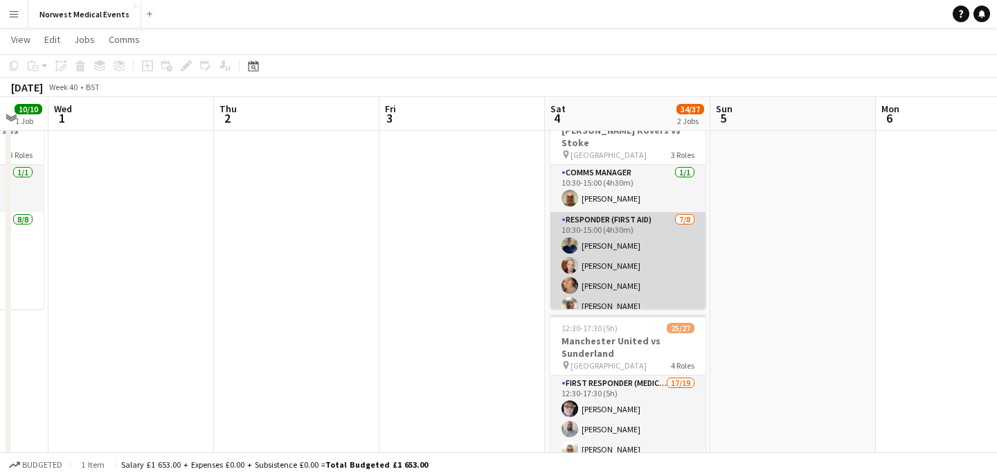
scroll to position [0, 0]
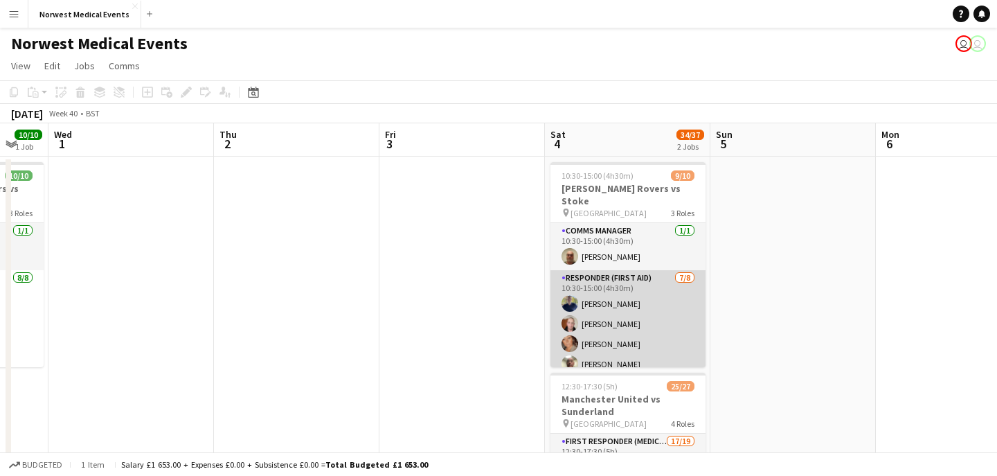
click at [643, 301] on app-card-role "Responder (First Aid) [DATE] 10:30-15:00 (4h30m) [PERSON_NAME] [PERSON_NAME] [P…" at bounding box center [628, 364] width 155 height 188
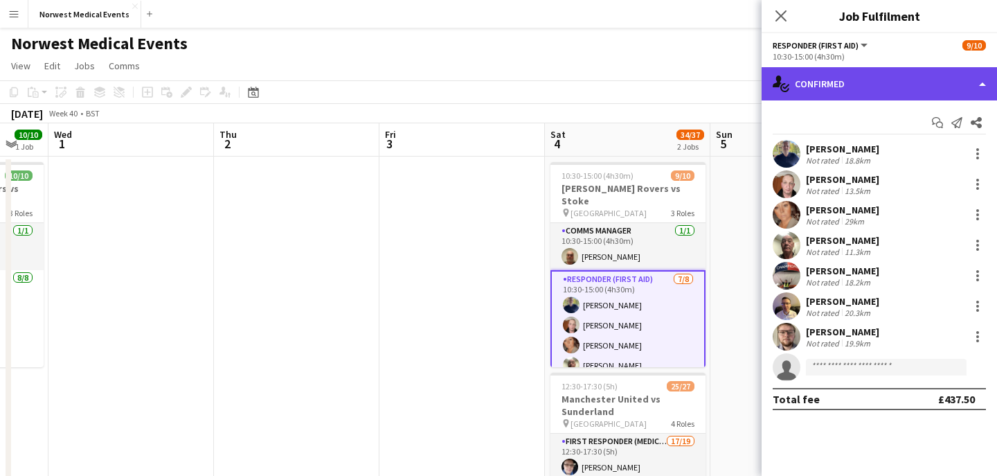
click at [855, 90] on div "single-neutral-actions-check-2 Confirmed" at bounding box center [880, 83] width 236 height 33
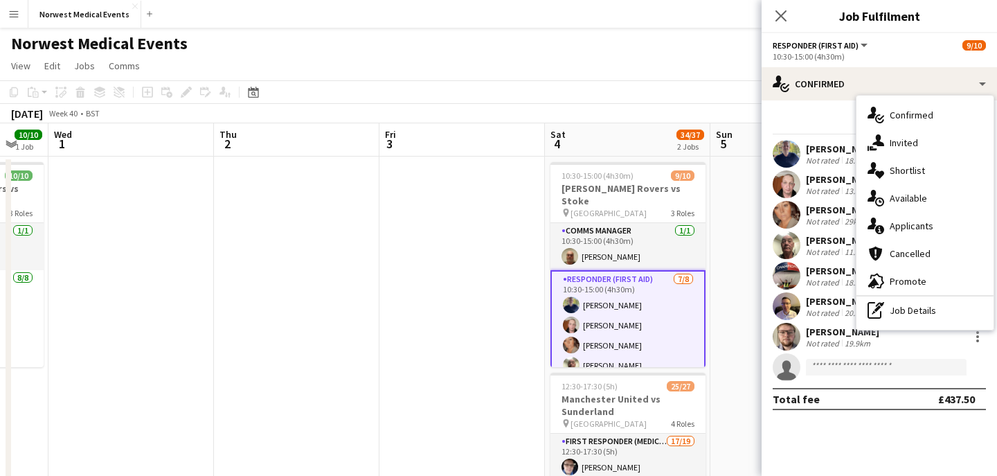
click at [906, 223] on span "Applicants" at bounding box center [912, 226] width 44 height 12
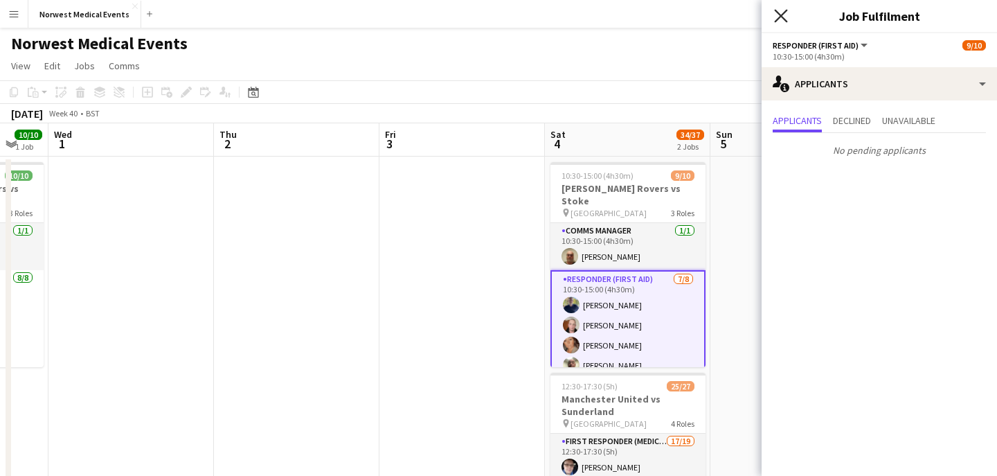
click at [783, 16] on icon "Close pop-in" at bounding box center [780, 15] width 13 height 13
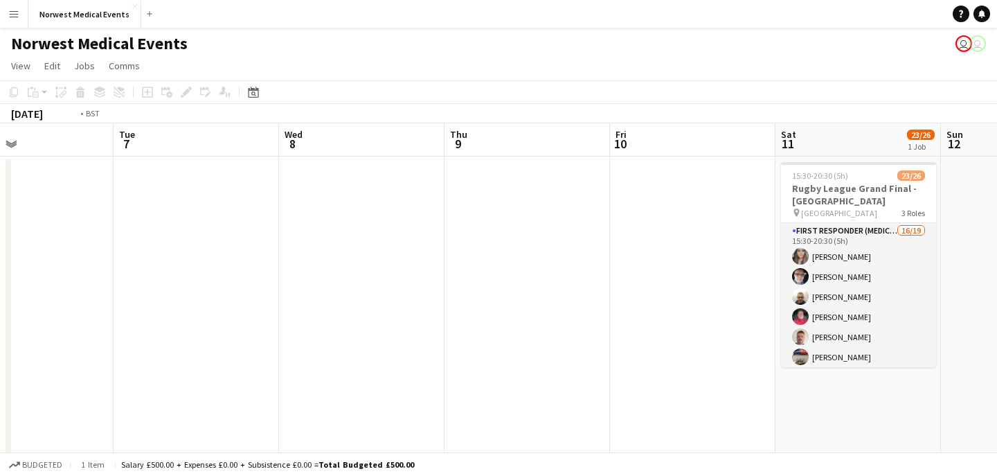
scroll to position [0, 684]
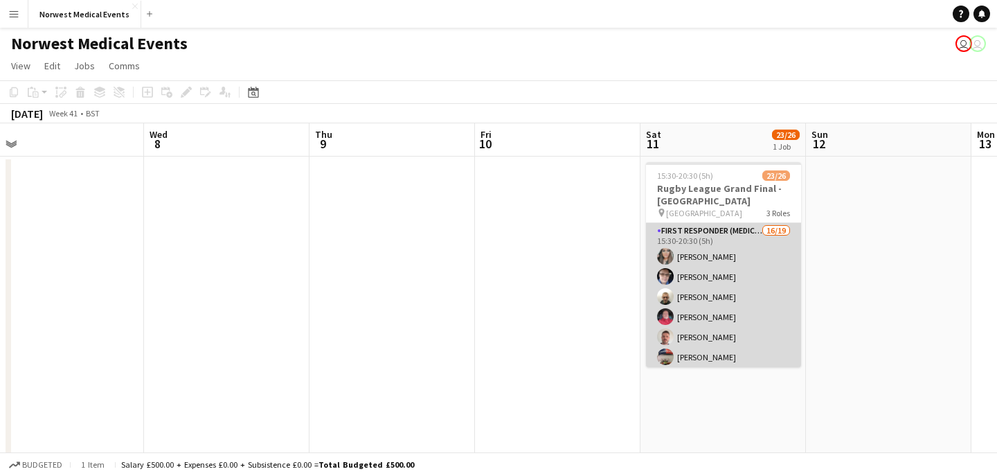
click at [729, 276] on app-card-role "First Responder (Medical) 16/19 15:30-20:30 (5h) [PERSON_NAME] [PERSON_NAME] [P…" at bounding box center [723, 427] width 155 height 409
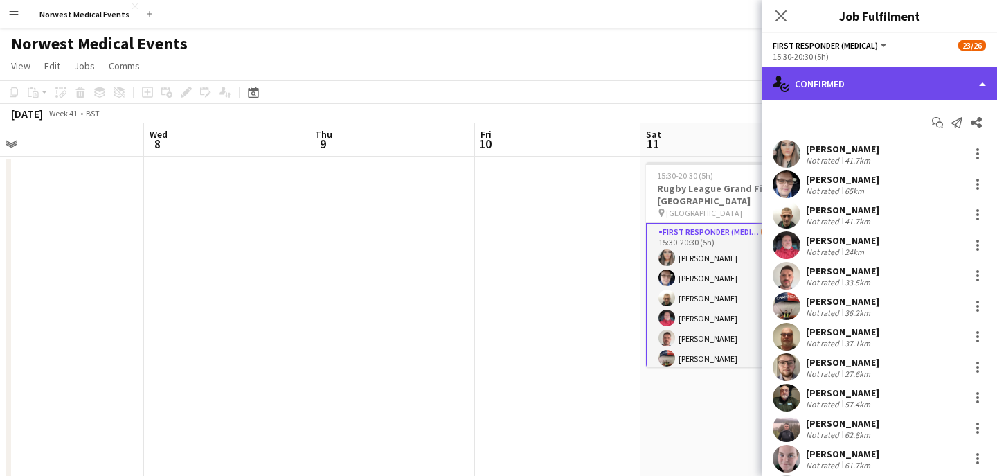
click at [826, 79] on div "single-neutral-actions-check-2 Confirmed" at bounding box center [880, 83] width 236 height 33
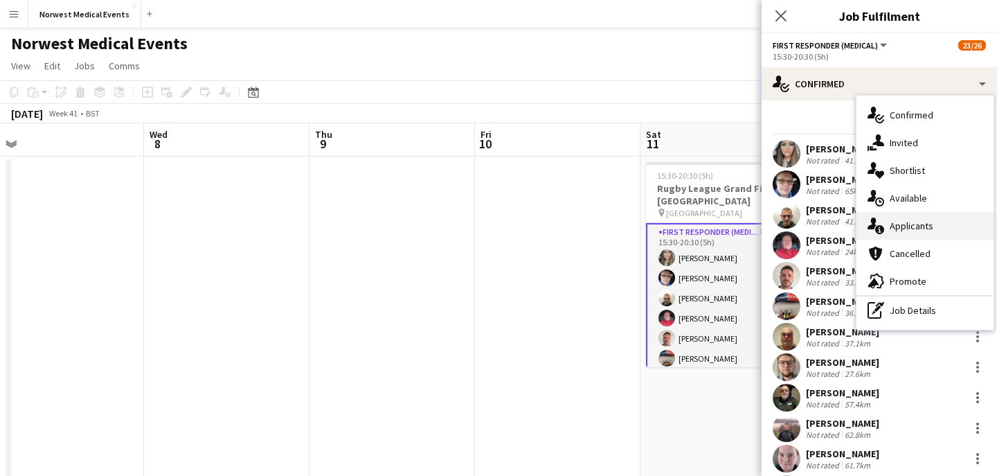
click at [905, 225] on span "Applicants" at bounding box center [912, 226] width 44 height 12
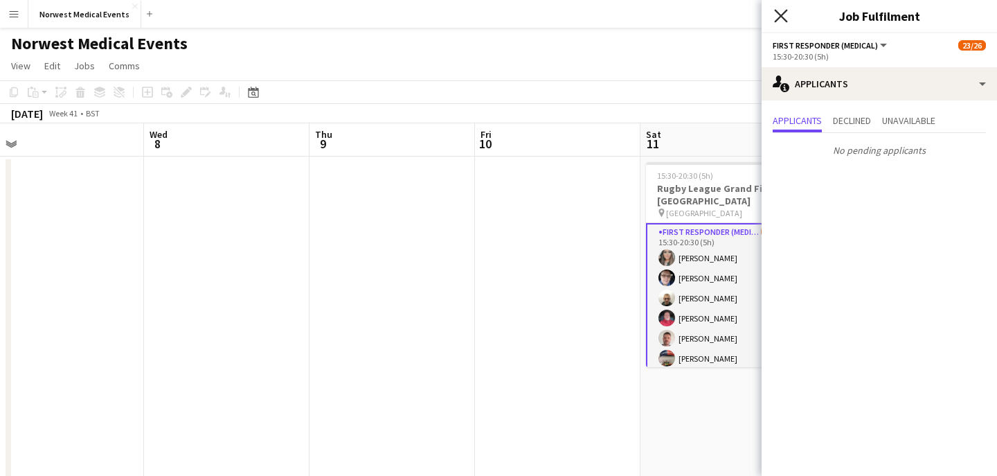
click at [783, 20] on icon "Close pop-in" at bounding box center [780, 15] width 13 height 13
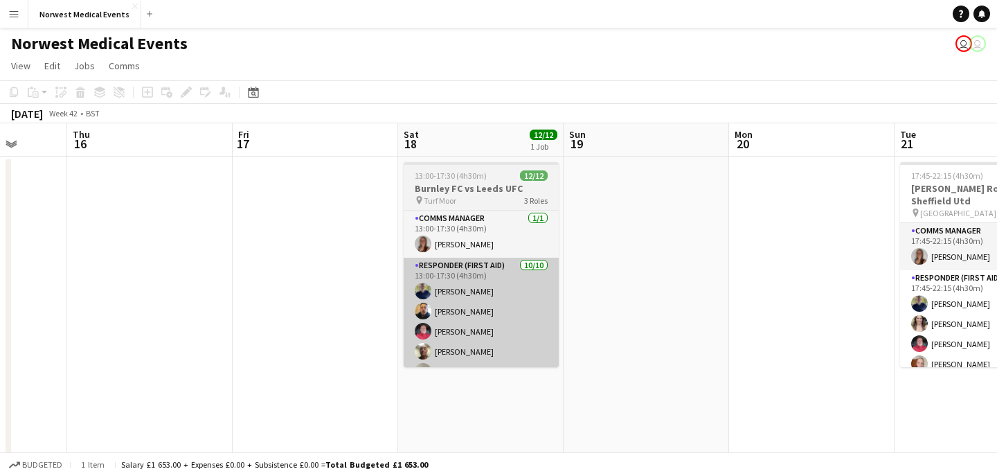
scroll to position [0, 601]
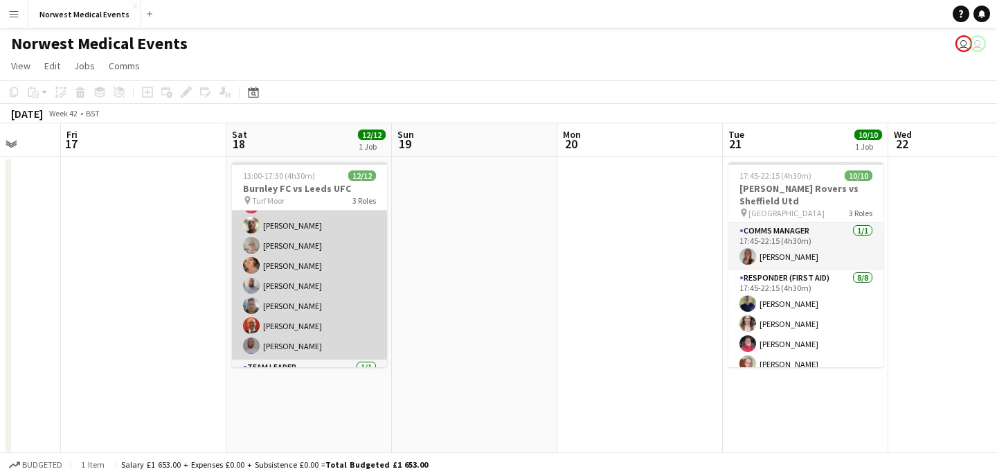
click at [321, 281] on app-card-role "Responder (First Aid) [DATE] 13:00-17:30 (4h30m) [PERSON_NAME] [PERSON_NAME] [P…" at bounding box center [309, 246] width 155 height 228
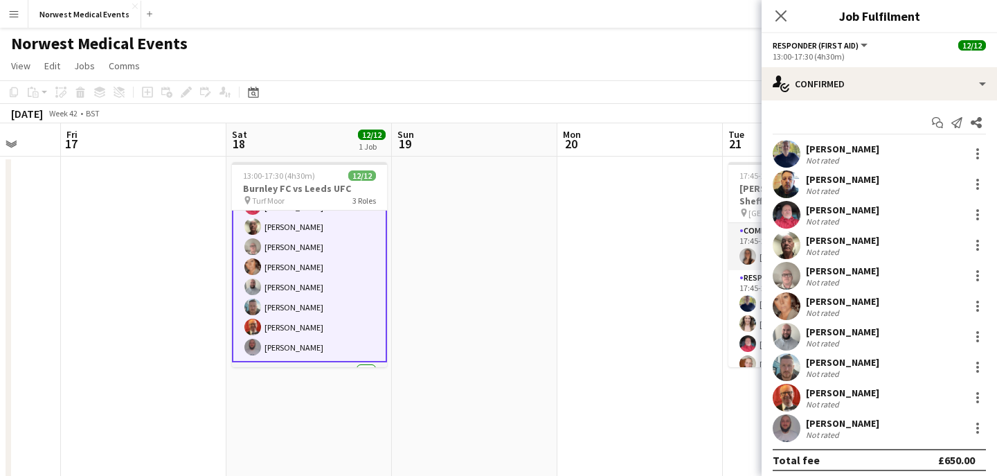
scroll to position [127, 0]
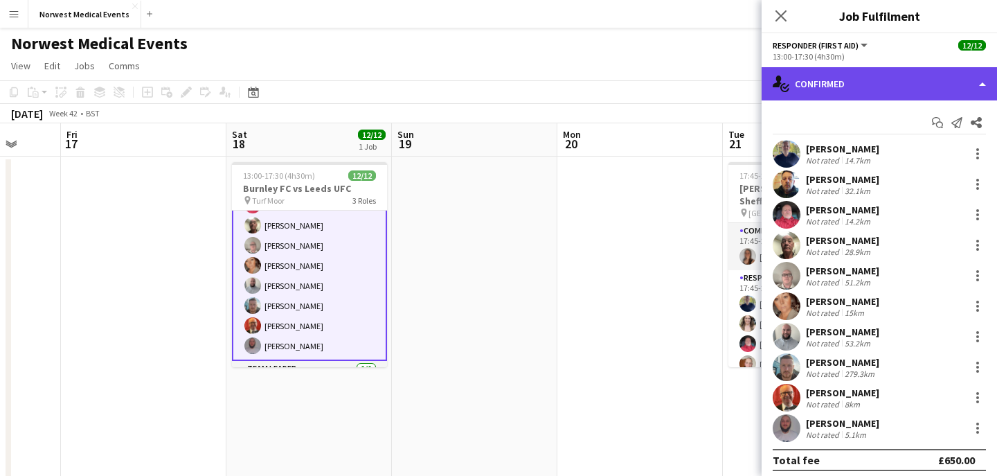
click at [841, 82] on div "single-neutral-actions-check-2 Confirmed" at bounding box center [880, 83] width 236 height 33
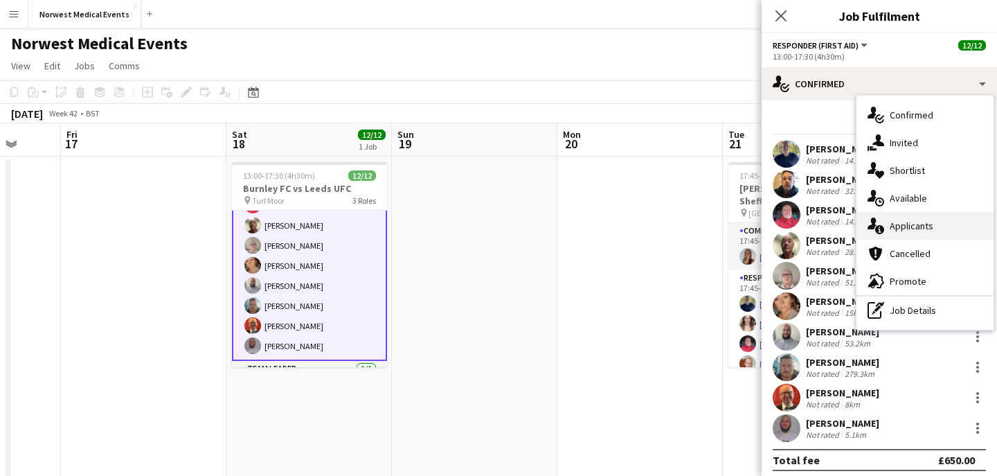
click at [934, 217] on div "single-neutral-actions-information Applicants" at bounding box center [925, 226] width 137 height 28
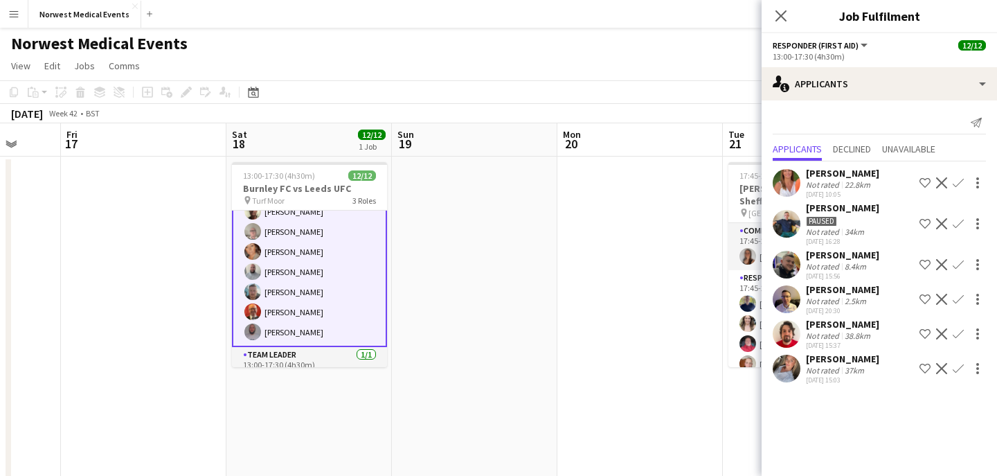
scroll to position [168, 0]
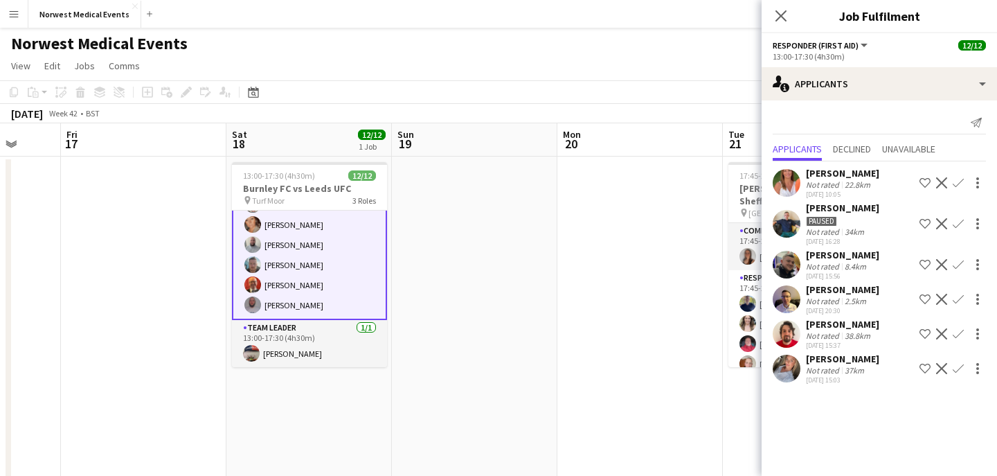
click at [782, 14] on icon at bounding box center [781, 15] width 11 height 11
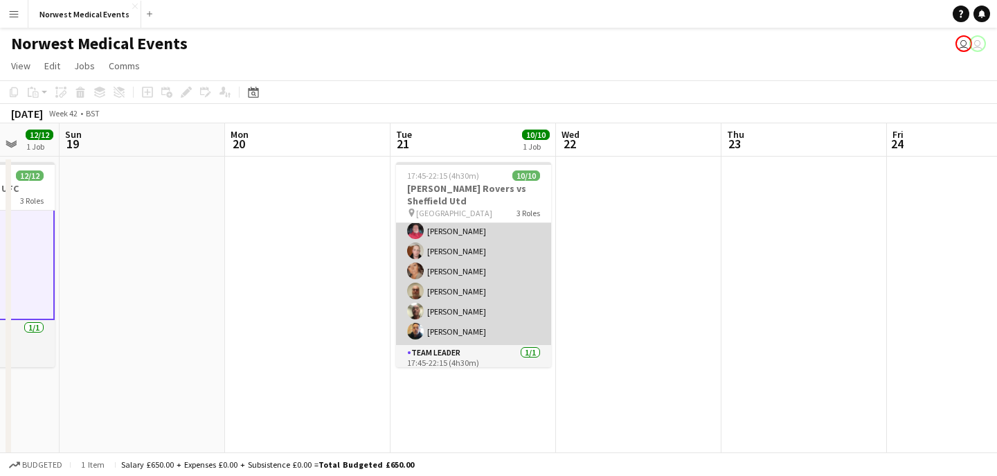
scroll to position [138, 0]
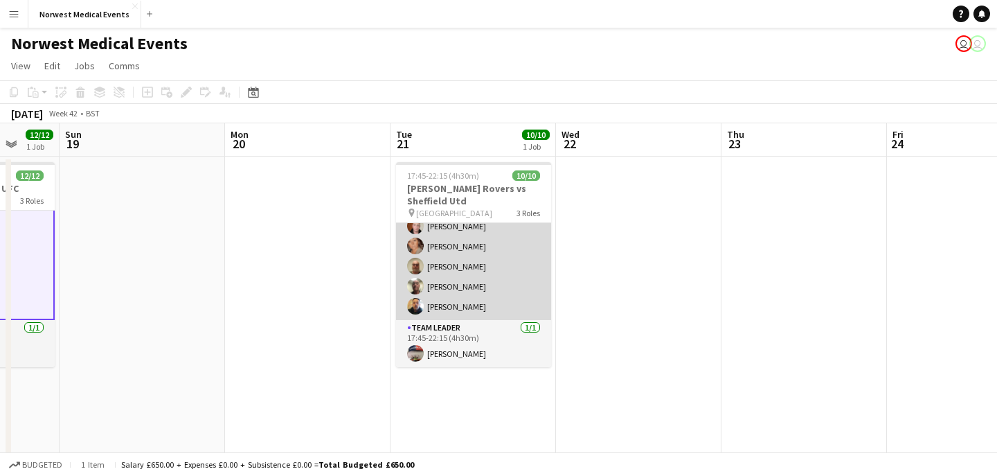
click at [498, 299] on app-card-role "Responder (First Aid) [DATE] 17:45-22:15 (4h30m) [PERSON_NAME] [PERSON_NAME] [P…" at bounding box center [473, 226] width 155 height 188
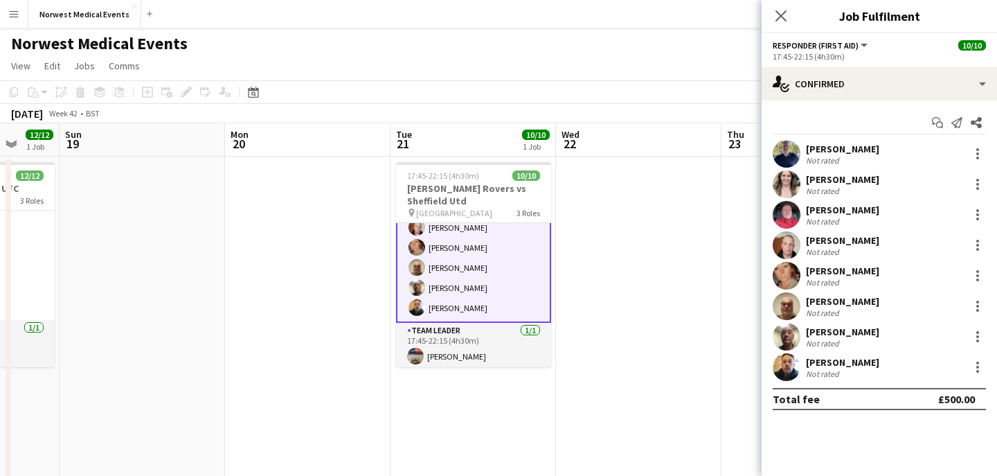
scroll to position [139, 0]
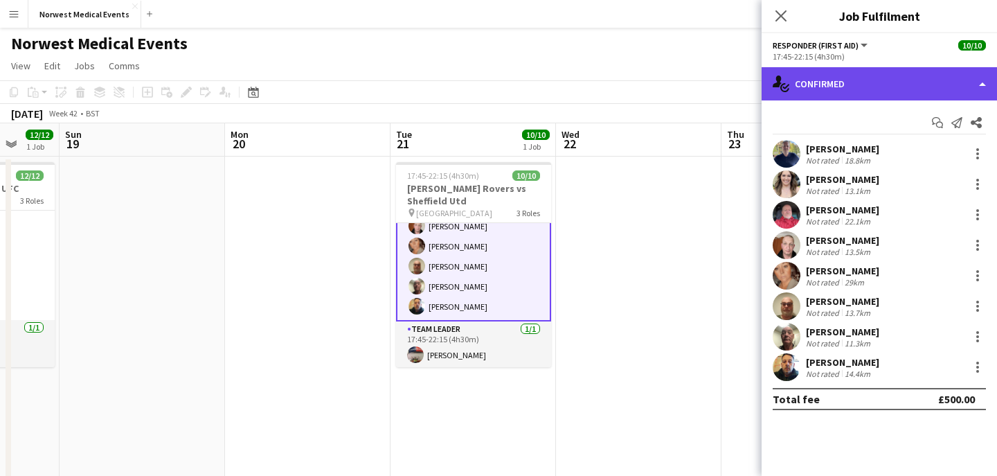
click at [843, 85] on div "single-neutral-actions-check-2 Confirmed" at bounding box center [880, 83] width 236 height 33
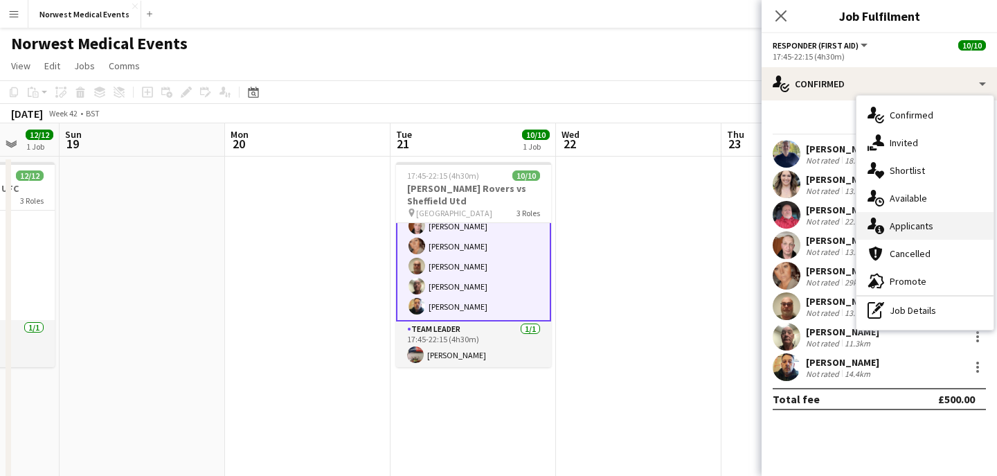
click at [931, 236] on div "single-neutral-actions-information Applicants" at bounding box center [925, 226] width 137 height 28
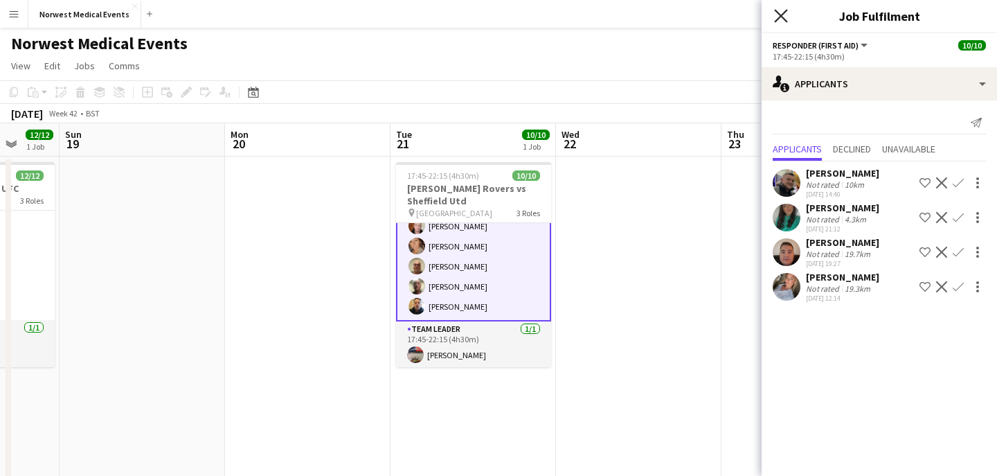
click at [784, 17] on icon "Close pop-in" at bounding box center [780, 15] width 13 height 13
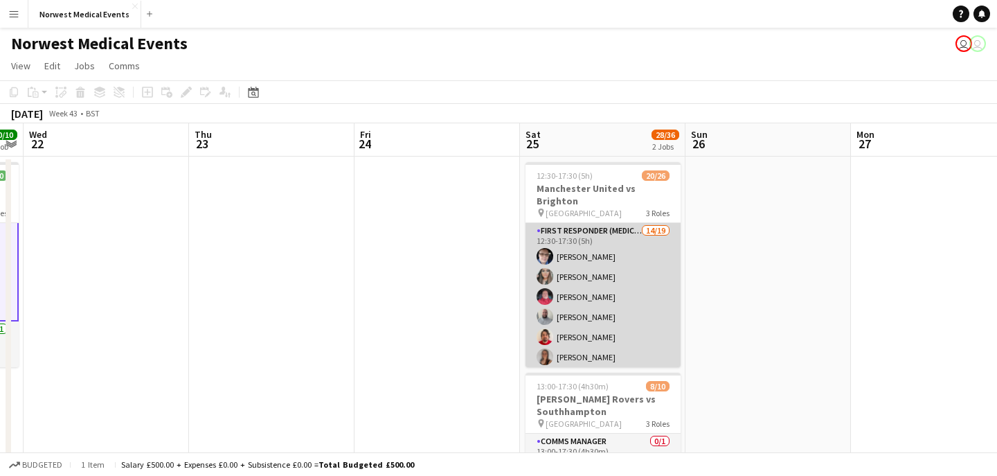
scroll to position [152, 0]
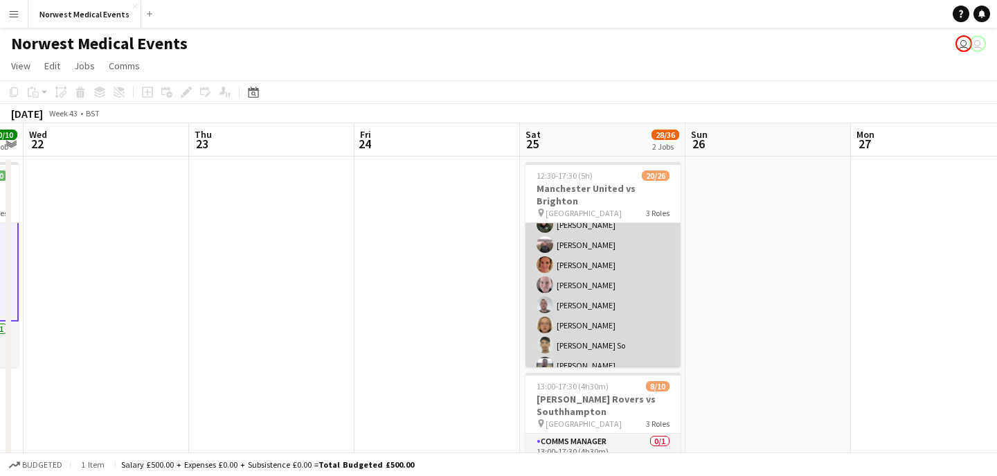
click at [618, 266] on app-card-role "First Responder (Medical) 14/19 12:30-17:30 (5h) [PERSON_NAME] [PERSON_NAME] [P…" at bounding box center [603, 275] width 155 height 409
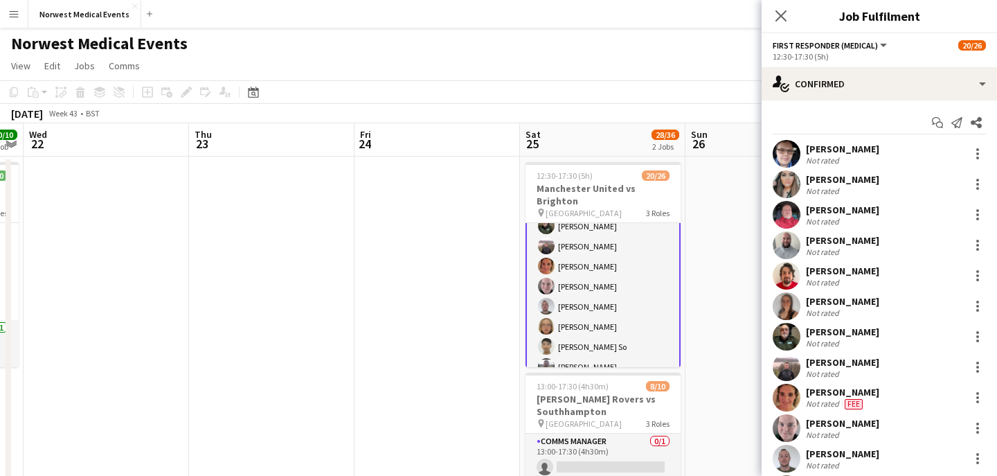
scroll to position [154, 0]
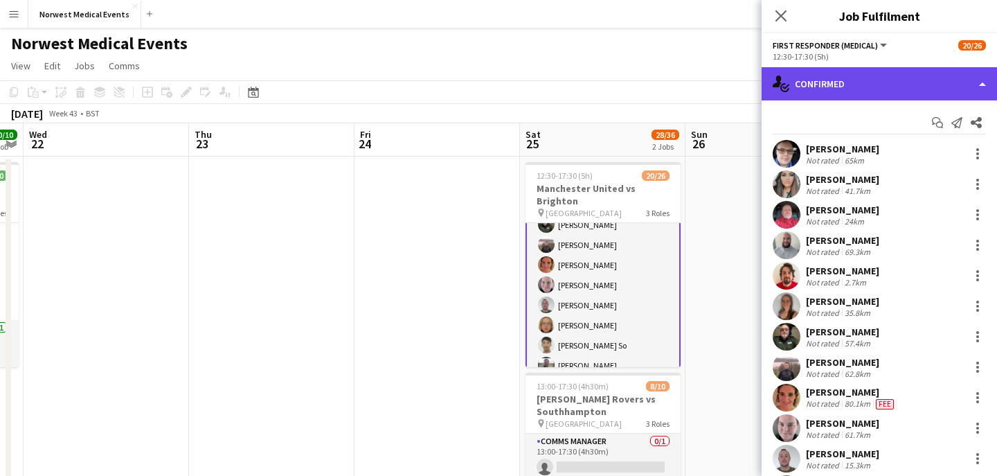
click at [860, 87] on div "single-neutral-actions-check-2 Confirmed" at bounding box center [880, 83] width 236 height 33
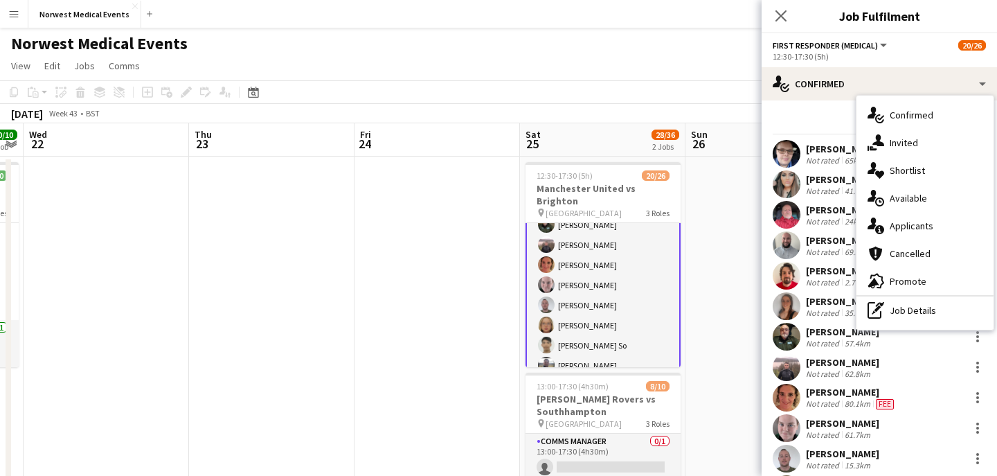
click at [909, 216] on div "single-neutral-actions-information Applicants" at bounding box center [925, 226] width 137 height 28
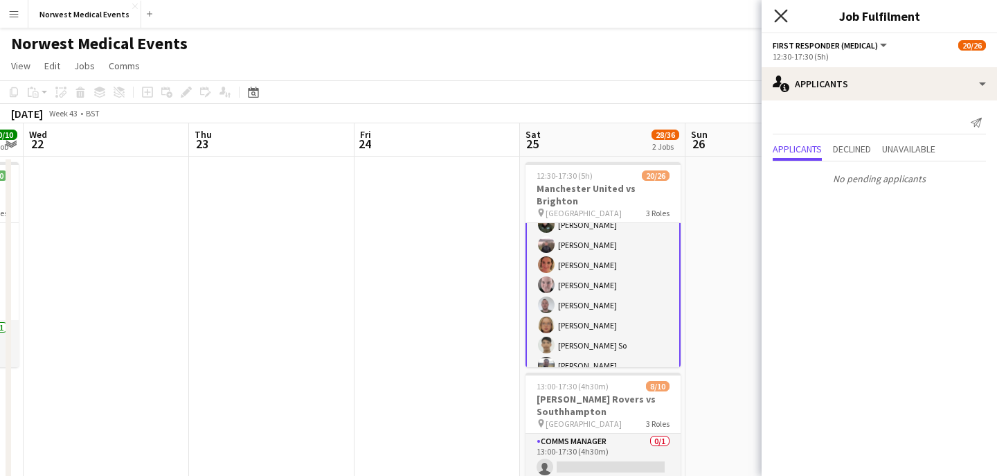
click at [780, 11] on icon "Close pop-in" at bounding box center [780, 15] width 13 height 13
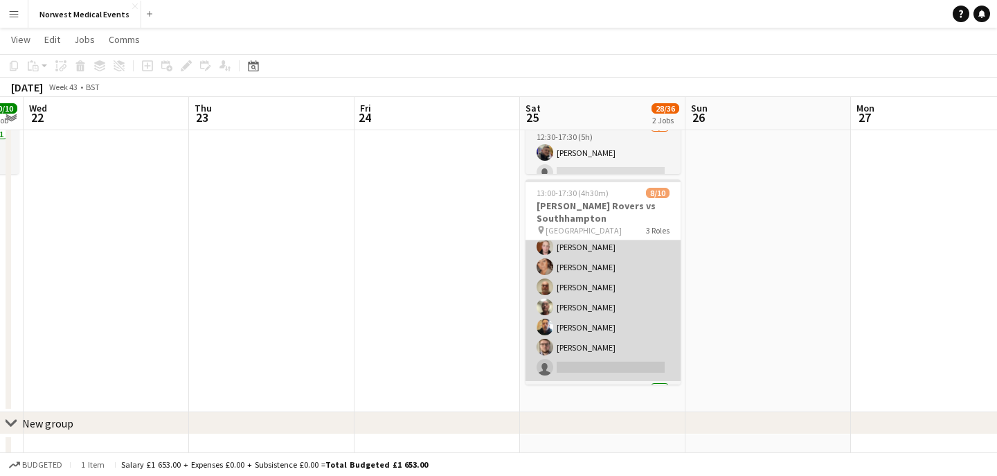
scroll to position [138, 0]
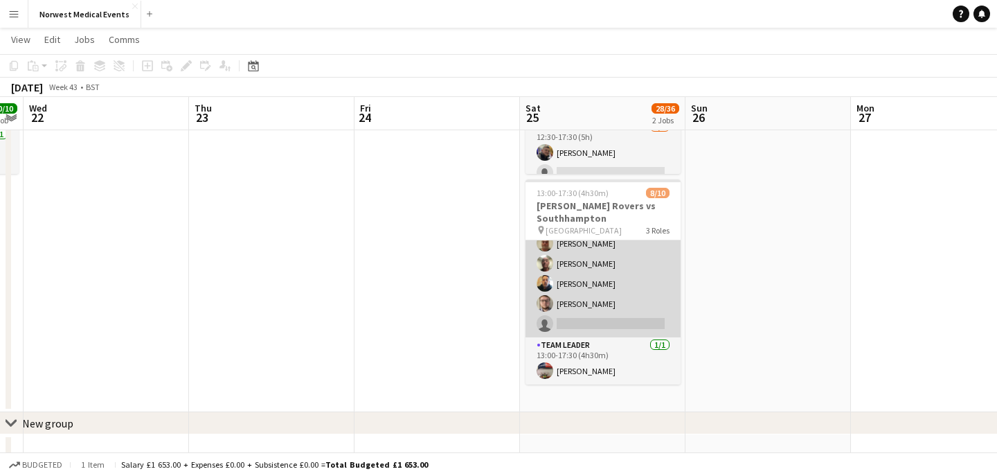
click at [620, 301] on app-card-role "Responder (First Aid) [DATE] 13:00-17:30 (4h30m) [PERSON_NAME] [PERSON_NAME] [P…" at bounding box center [603, 244] width 155 height 188
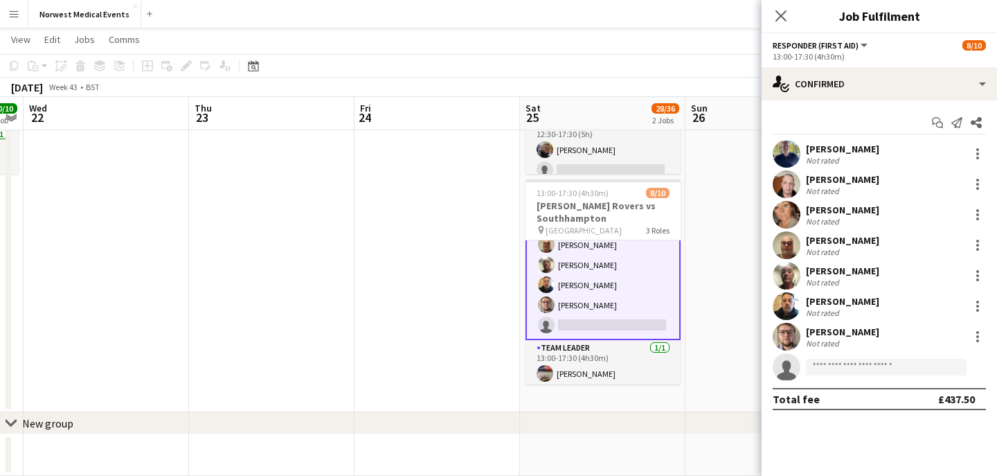
scroll to position [139, 0]
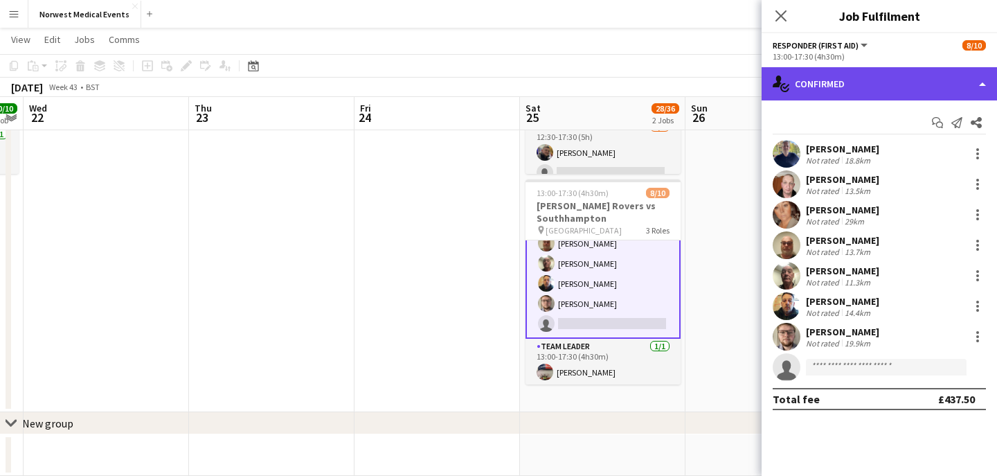
click at [844, 85] on div "single-neutral-actions-check-2 Confirmed" at bounding box center [880, 83] width 236 height 33
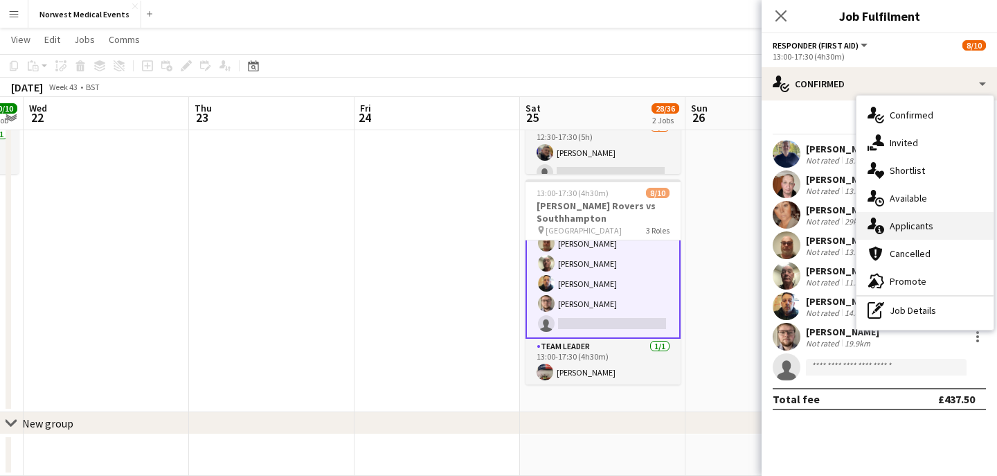
click at [910, 225] on span "Applicants" at bounding box center [912, 226] width 44 height 12
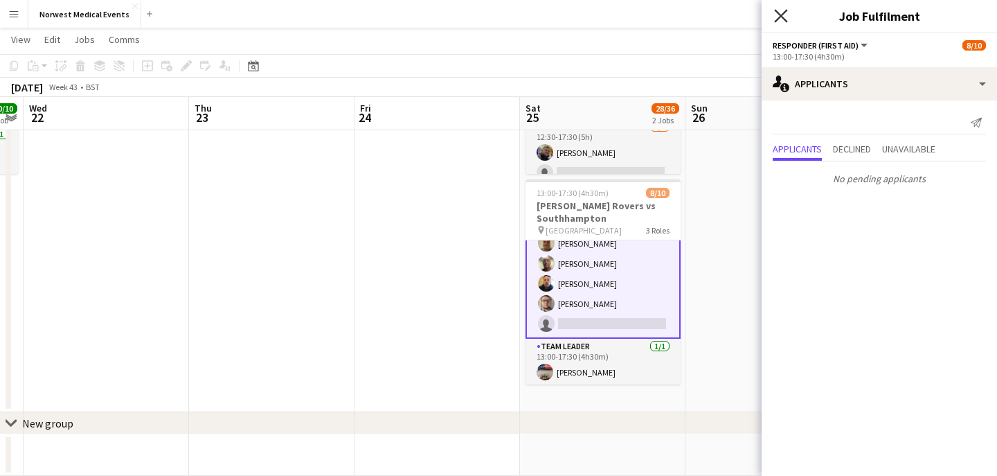
click at [782, 21] on icon "Close pop-in" at bounding box center [780, 15] width 13 height 13
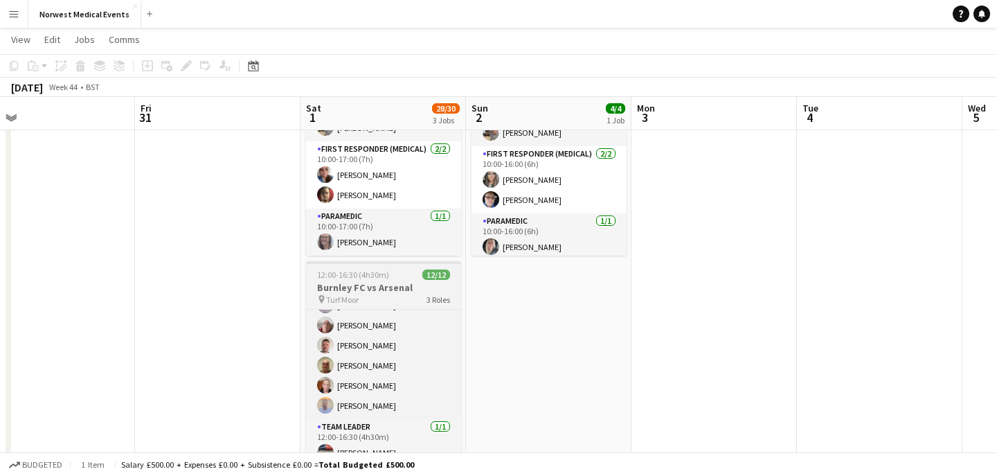
scroll to position [0, 0]
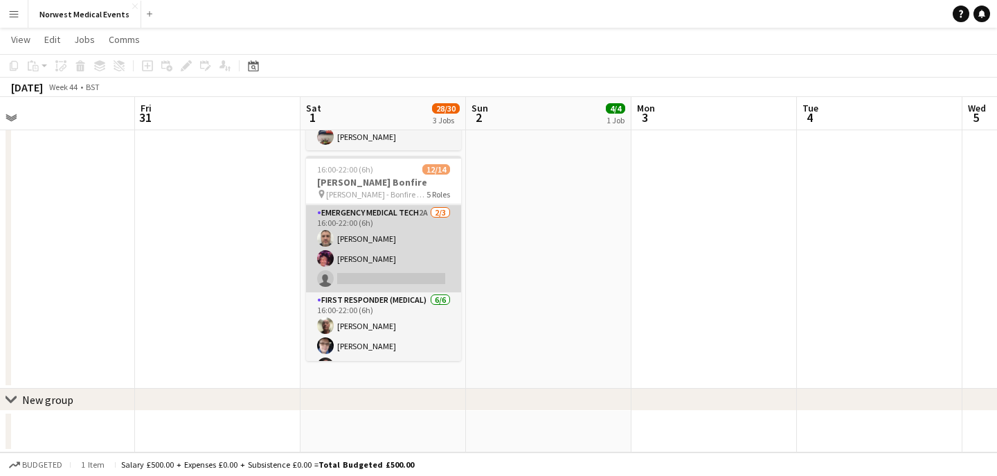
click at [400, 263] on app-card-role "Emergency Medical Tech 2A [DATE] 16:00-22:00 (6h) [PERSON_NAME] [PERSON_NAME] s…" at bounding box center [383, 248] width 155 height 87
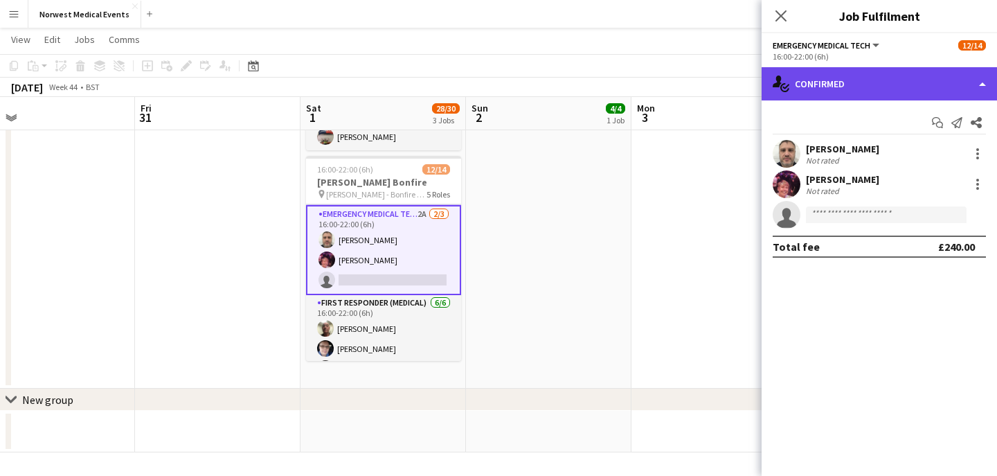
click at [898, 85] on div "single-neutral-actions-check-2 Confirmed" at bounding box center [880, 83] width 236 height 33
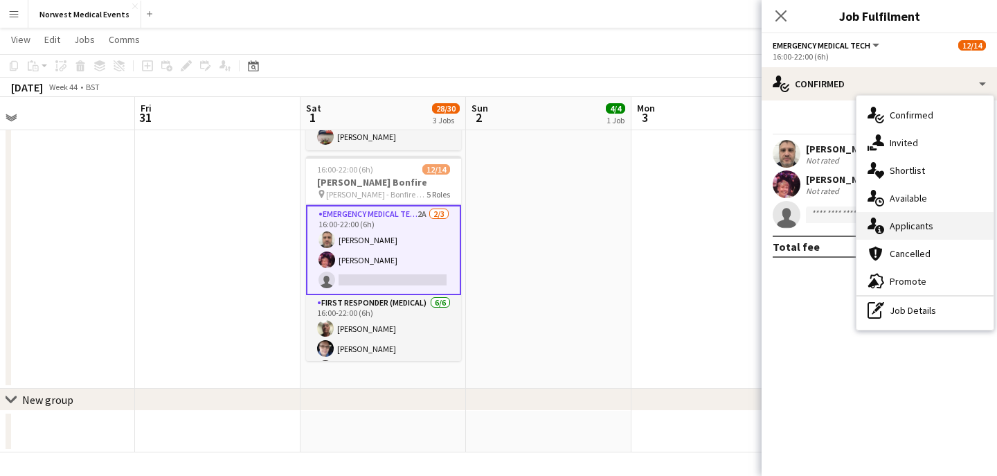
click at [930, 224] on span "Applicants" at bounding box center [912, 226] width 44 height 12
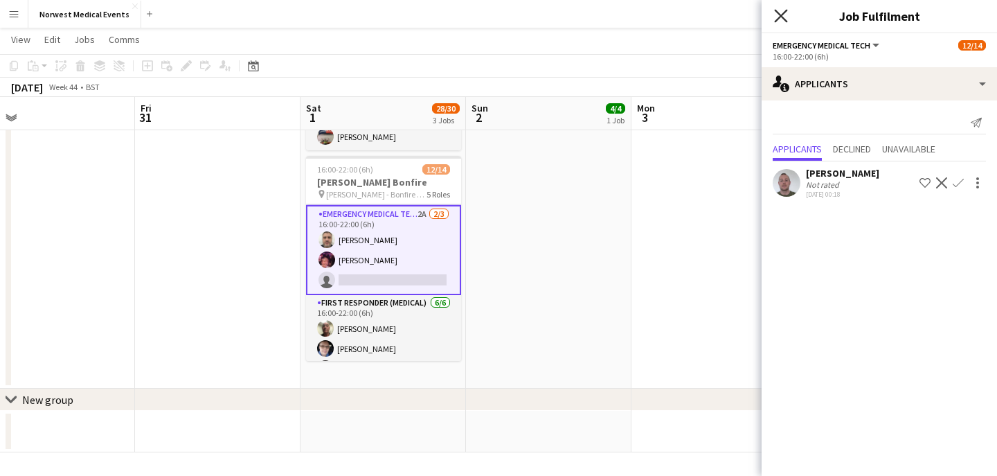
click at [783, 19] on icon at bounding box center [780, 15] width 13 height 13
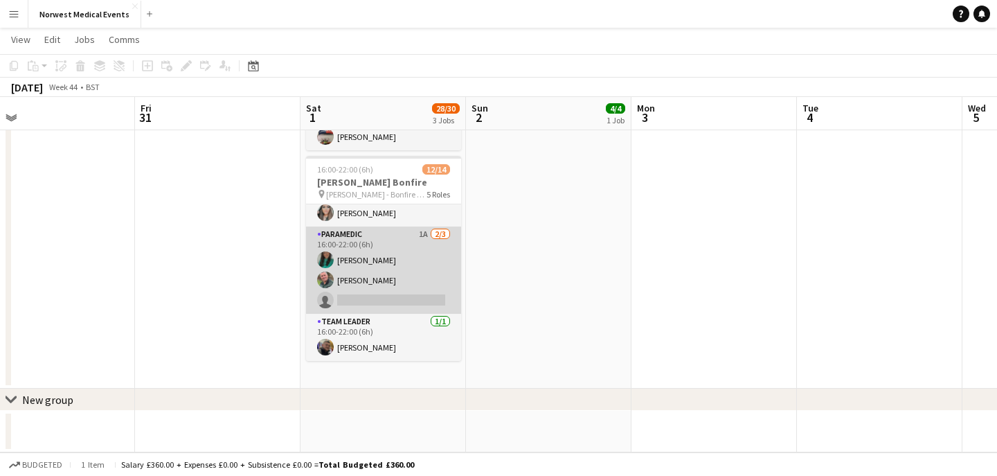
click at [398, 274] on app-card-role "Paramedic 1A [DATE] 16:00-22:00 (6h) [PERSON_NAME] [PERSON_NAME] single-neutral…" at bounding box center [383, 270] width 155 height 87
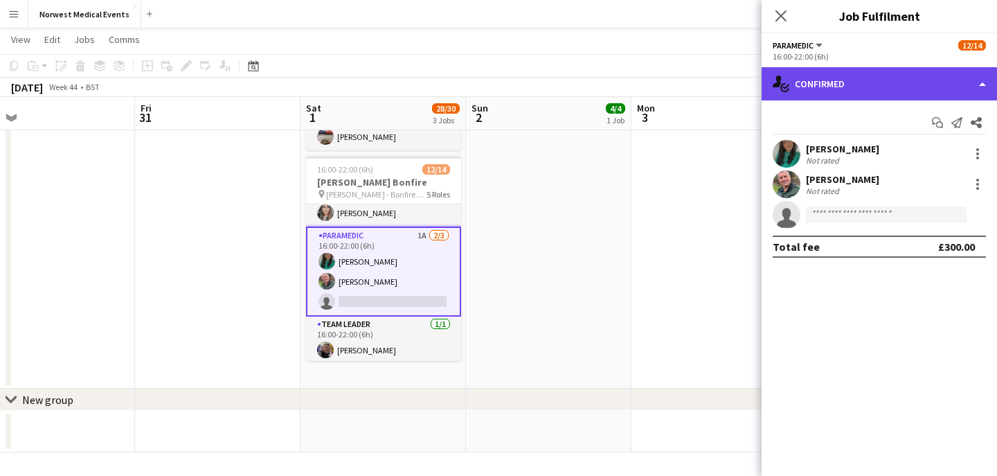
click at [830, 89] on div "single-neutral-actions-check-2 Confirmed" at bounding box center [880, 83] width 236 height 33
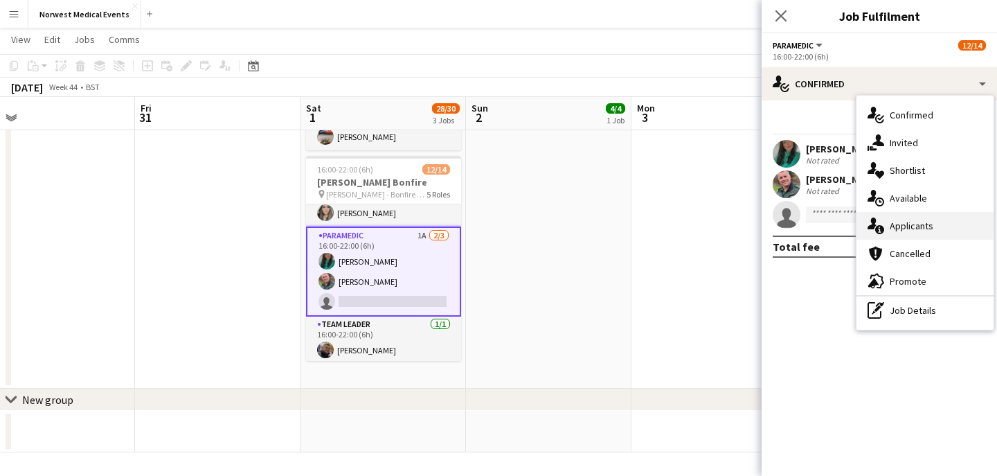
click at [907, 225] on span "Applicants" at bounding box center [912, 226] width 44 height 12
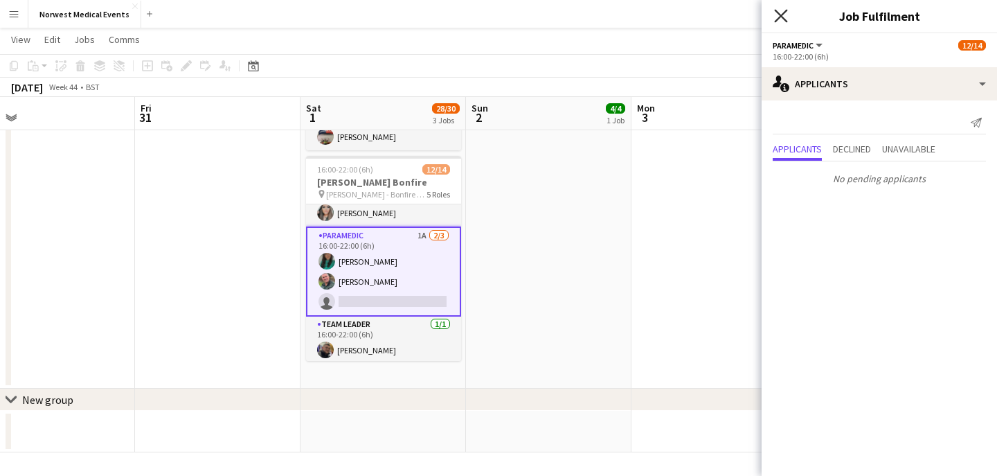
click at [784, 21] on icon "Close pop-in" at bounding box center [780, 15] width 13 height 13
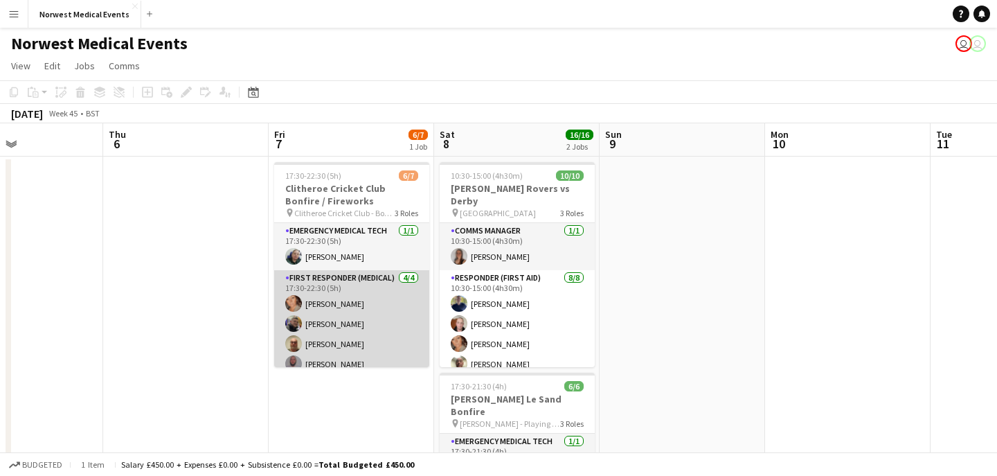
click at [380, 300] on app-card-role "First Responder (Medical) [DATE] 17:30-22:30 (5h) [PERSON_NAME] [PERSON_NAME] […" at bounding box center [351, 323] width 155 height 107
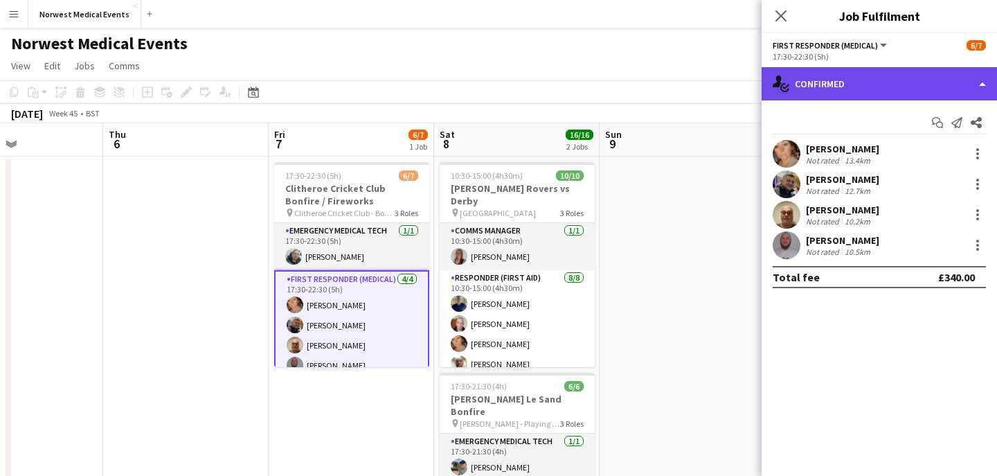
click at [844, 85] on div "single-neutral-actions-check-2 Confirmed" at bounding box center [880, 83] width 236 height 33
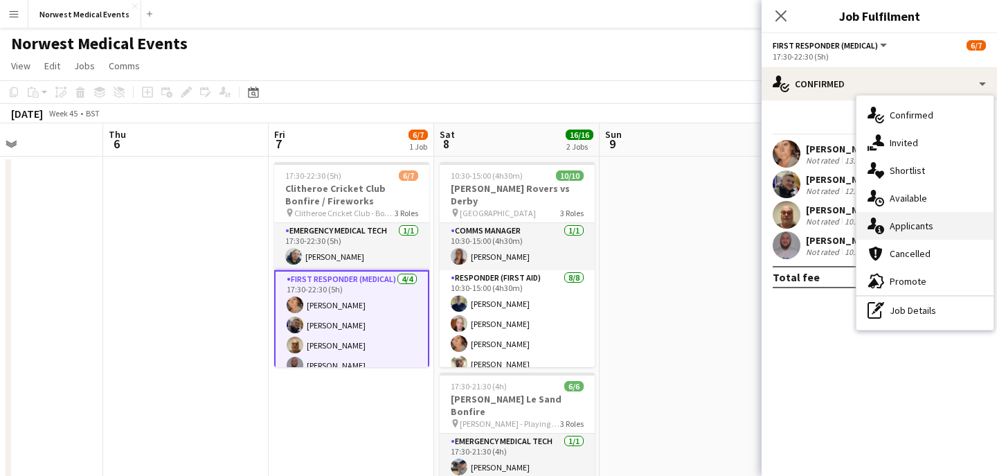
click at [932, 219] on div "single-neutral-actions-information Applicants" at bounding box center [925, 226] width 137 height 28
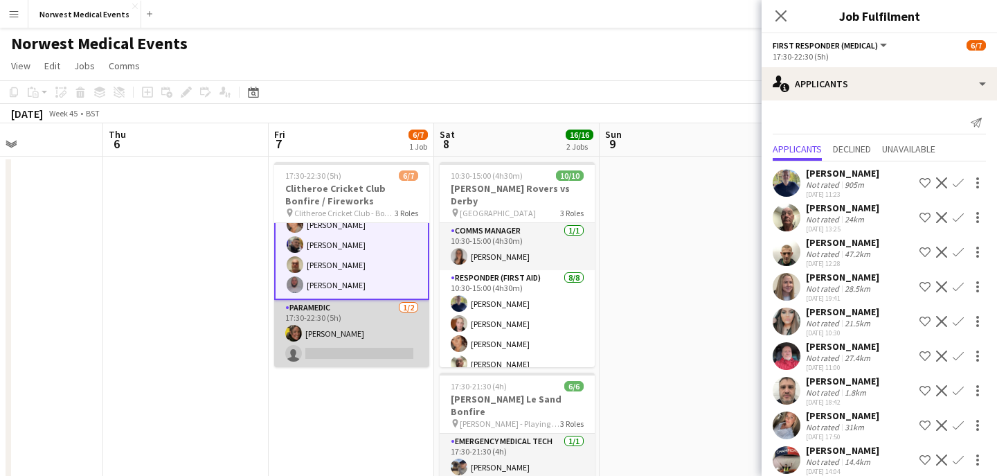
click at [355, 328] on app-card-role "Paramedic [DATE] 17:30-22:30 (5h) [PERSON_NAME] single-neutral-actions" at bounding box center [351, 333] width 155 height 67
